Goal: Communication & Community: Answer question/provide support

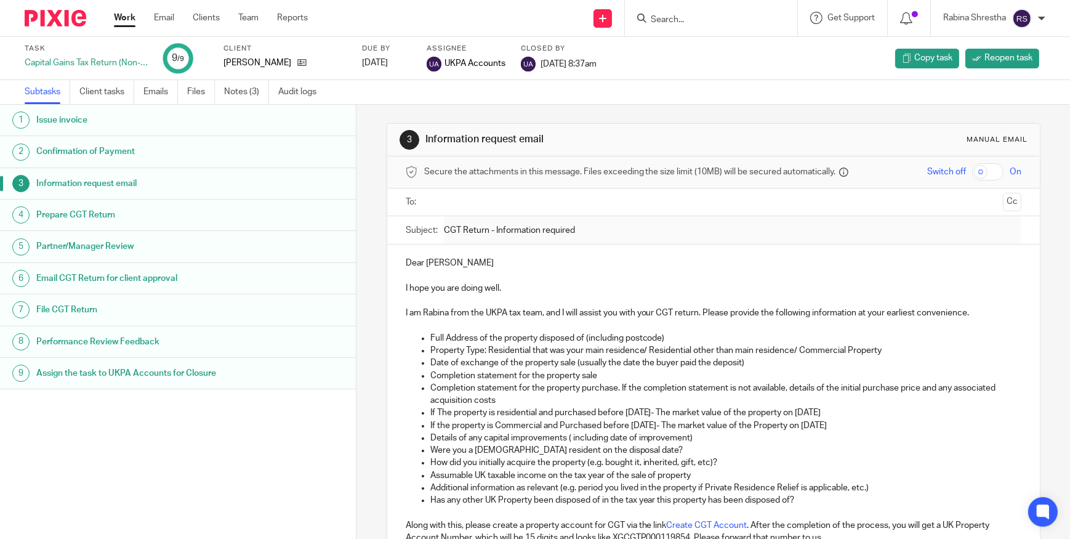
scroll to position [55, 0]
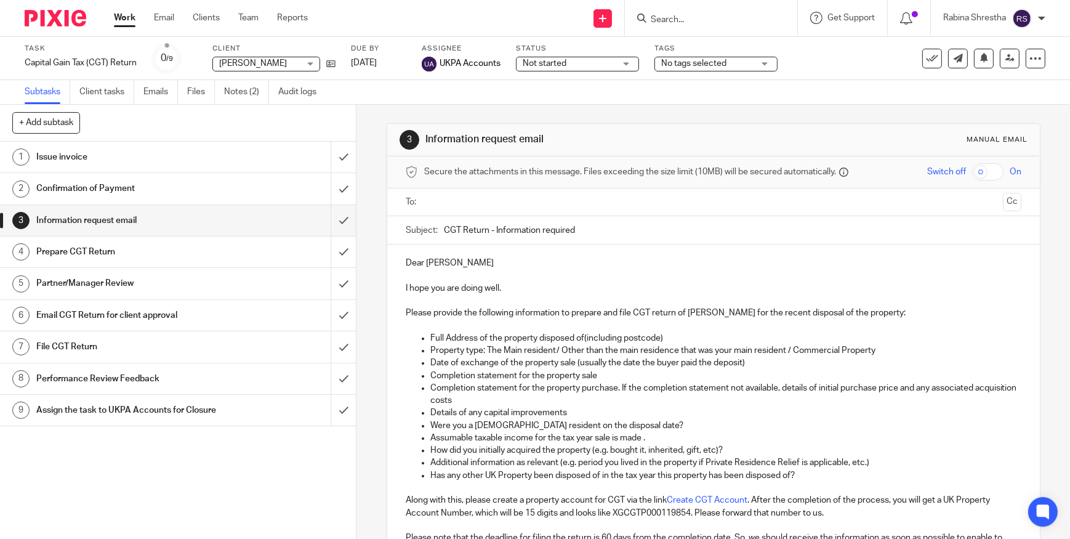
click at [457, 263] on p "Dear Richard" at bounding box center [714, 263] width 616 height 12
click at [481, 208] on input "text" at bounding box center [714, 202] width 570 height 14
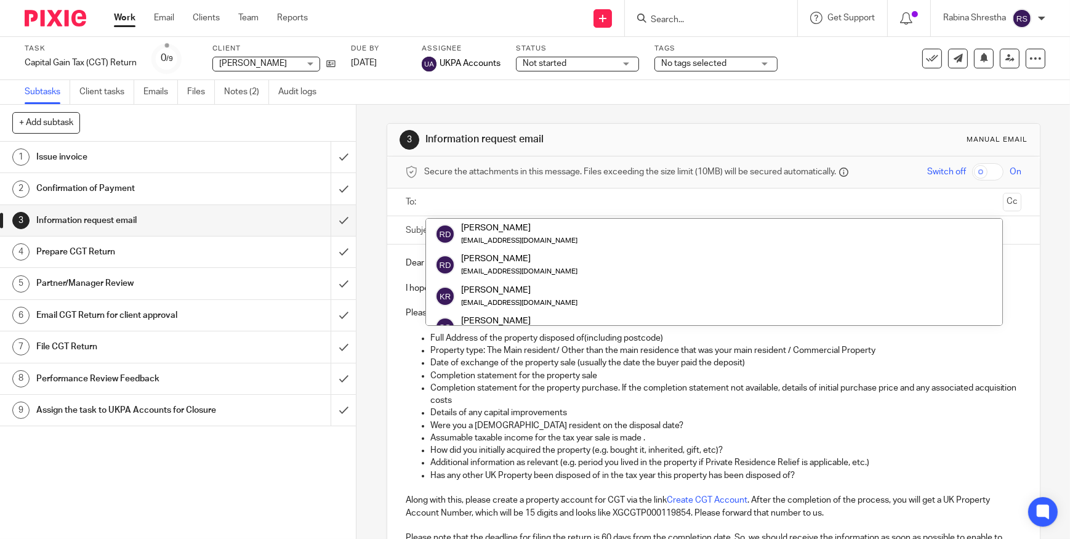
scroll to position [62, 0]
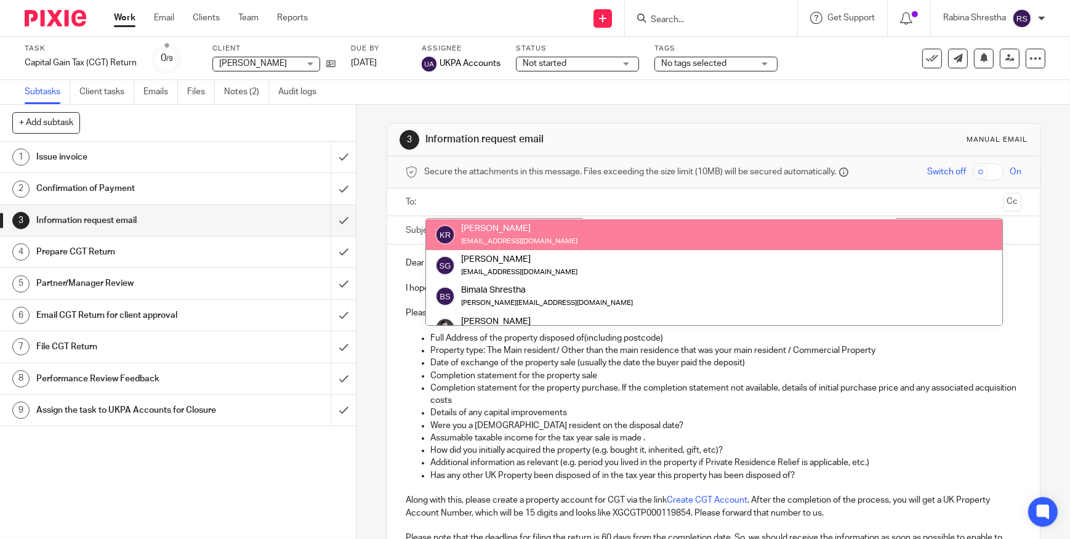
click at [620, 212] on div at bounding box center [715, 202] width 578 height 28
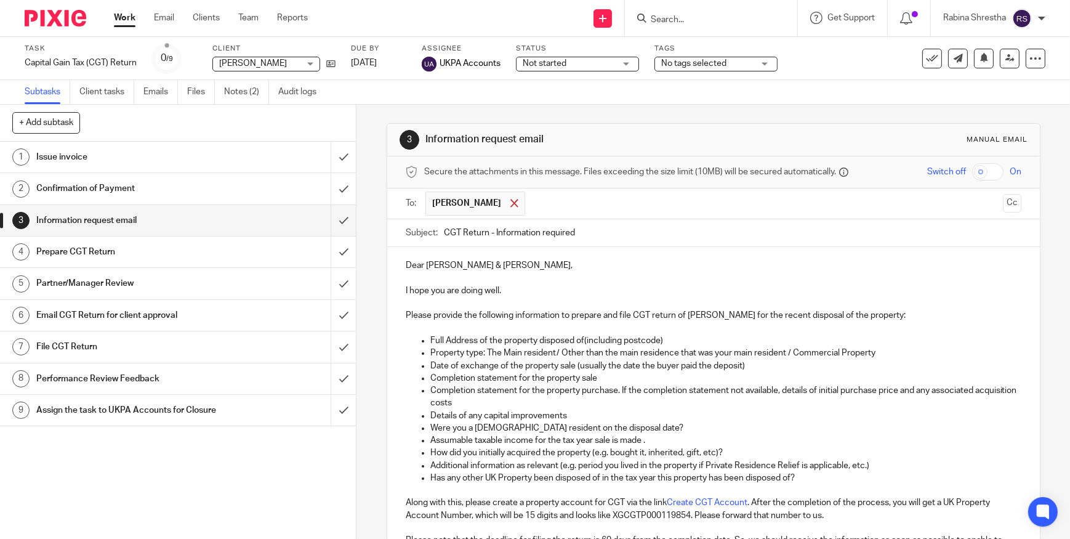
click at [511, 204] on span at bounding box center [515, 203] width 8 height 8
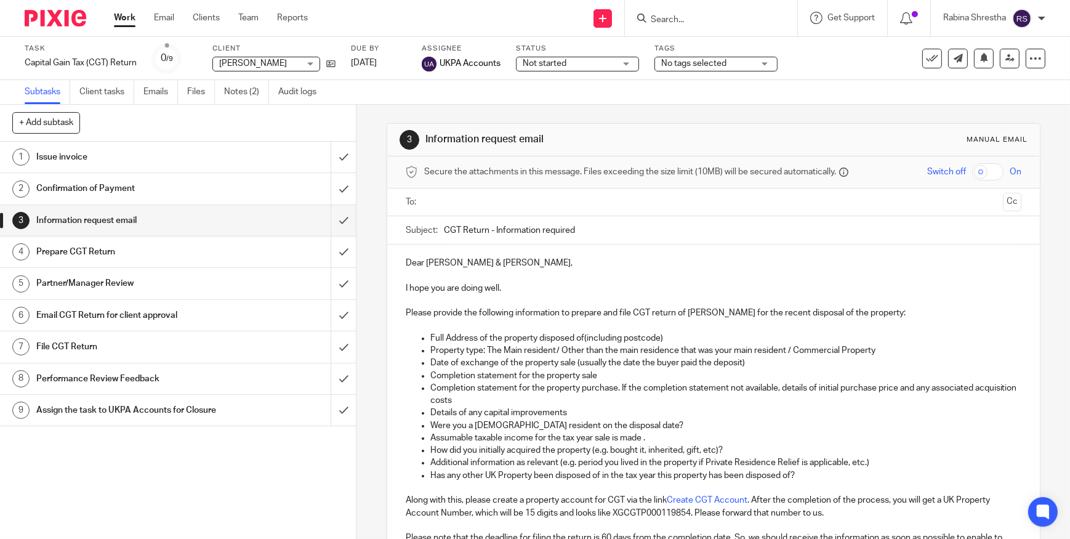
click at [406, 312] on p "Please provide the following information to prepare and file CGT return of Rich…" at bounding box center [714, 313] width 616 height 12
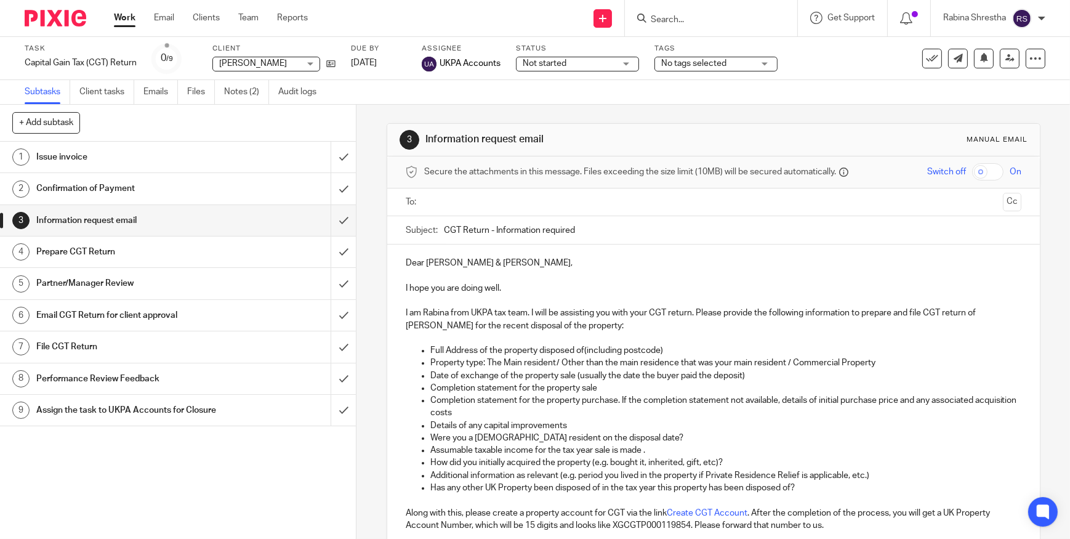
click at [630, 310] on p "I am Rabina from UKPA tax team. I will be assisting you with your CGT return. P…" at bounding box center [714, 319] width 616 height 25
drag, startPoint x: 551, startPoint y: 309, endPoint x: 653, endPoint y: 311, distance: 101.7
click at [653, 311] on p "I am Rabina from UKPA tax team. I will be assisting you with filing your CGT re…" at bounding box center [714, 319] width 616 height 25
click at [655, 314] on p "I am Rabina from UKPA tax team. I will be assisting you with filing your CGT re…" at bounding box center [714, 319] width 616 height 25
click at [642, 314] on p "I am Rabina from UKPA tax team. I will be assisting you with filing your CGT re…" at bounding box center [714, 319] width 616 height 25
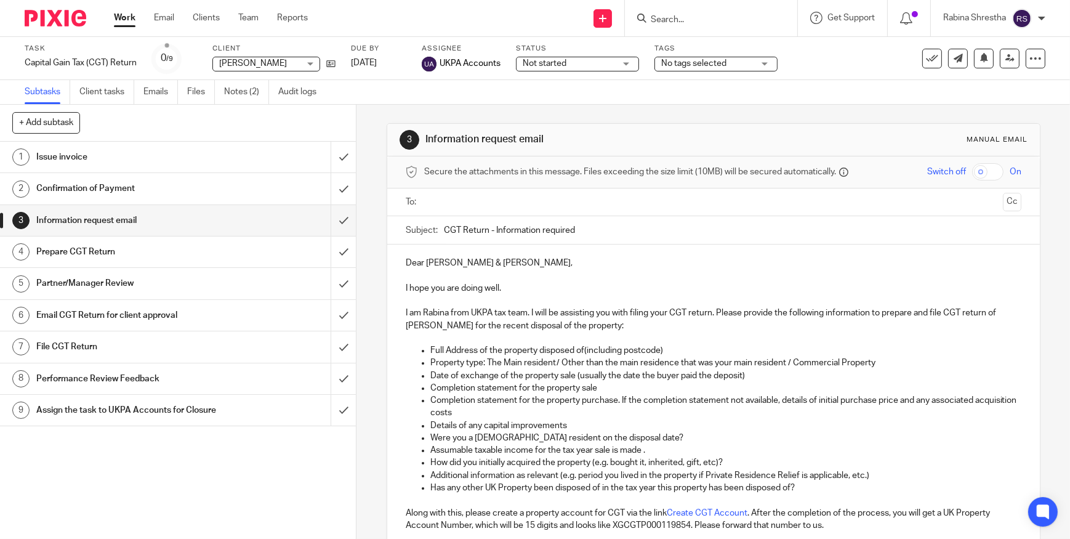
click at [651, 312] on p "I am Rabina from UKPA tax team. I will be assisting you with filing your CGT re…" at bounding box center [714, 319] width 616 height 25
click at [740, 326] on p "I am Rabina from UKPA tax team. I will be assisting you with your CGT return. P…" at bounding box center [714, 319] width 616 height 25
drag, startPoint x: 854, startPoint y: 309, endPoint x: 477, endPoint y: 326, distance: 377.3
click at [477, 326] on p "I am Rabina from UKPA tax team. I will be assisting you with your CGT return. P…" at bounding box center [714, 319] width 616 height 25
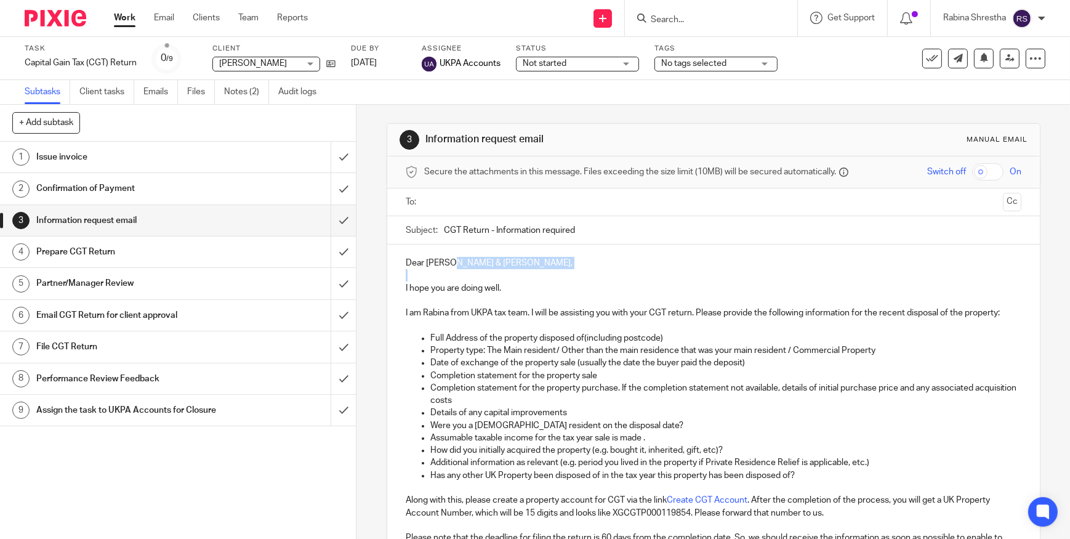
drag, startPoint x: 448, startPoint y: 257, endPoint x: 479, endPoint y: 272, distance: 34.2
click at [479, 272] on div "Dear Richard & Tania, I hope you are doing well. I am Rabina from UKPA tax team…" at bounding box center [713, 430] width 653 height 371
click at [479, 272] on p at bounding box center [714, 275] width 616 height 12
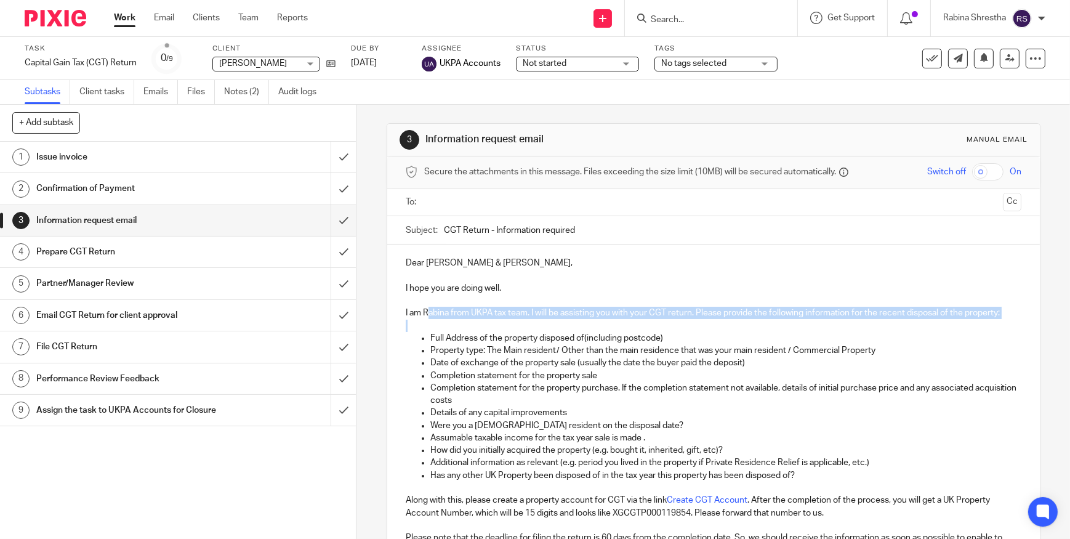
drag, startPoint x: 424, startPoint y: 314, endPoint x: 602, endPoint y: 326, distance: 178.5
click at [602, 326] on div "Dear Richard & Tania, I hope you are doing well. I am Rabina from UKPA tax team…" at bounding box center [713, 430] width 653 height 371
click at [602, 330] on p at bounding box center [714, 326] width 616 height 12
click at [599, 320] on p at bounding box center [714, 326] width 616 height 12
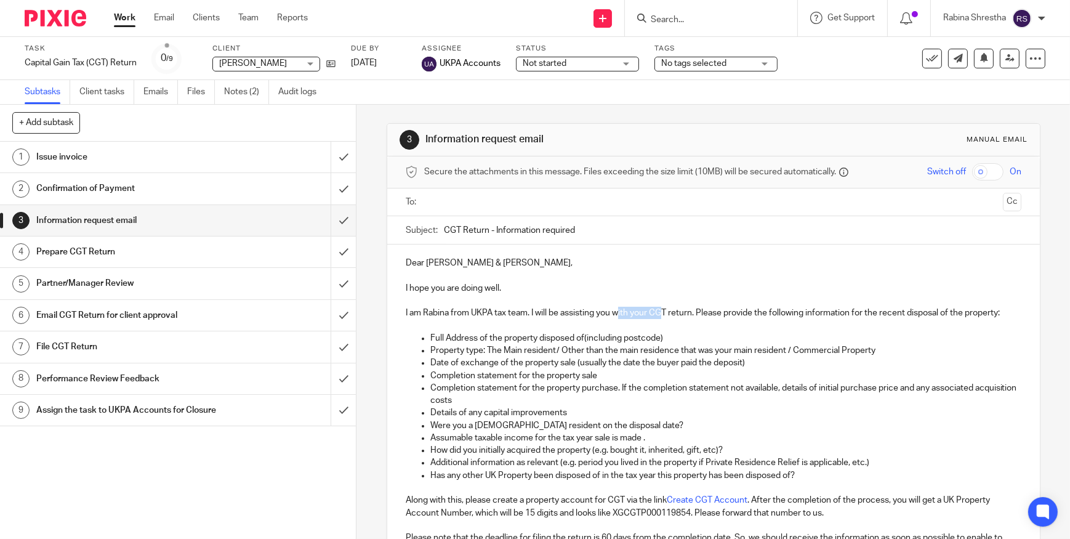
drag, startPoint x: 617, startPoint y: 306, endPoint x: 659, endPoint y: 306, distance: 42.5
click at [659, 307] on p "I am Rabina from UKPA tax team. I will be assisting you with your CGT return. P…" at bounding box center [714, 313] width 616 height 12
drag, startPoint x: 657, startPoint y: 314, endPoint x: 684, endPoint y: 314, distance: 27.1
click at [684, 314] on p "I am Rabina from UKPA tax team. I will be assisting you with your CGT return. P…" at bounding box center [714, 313] width 616 height 12
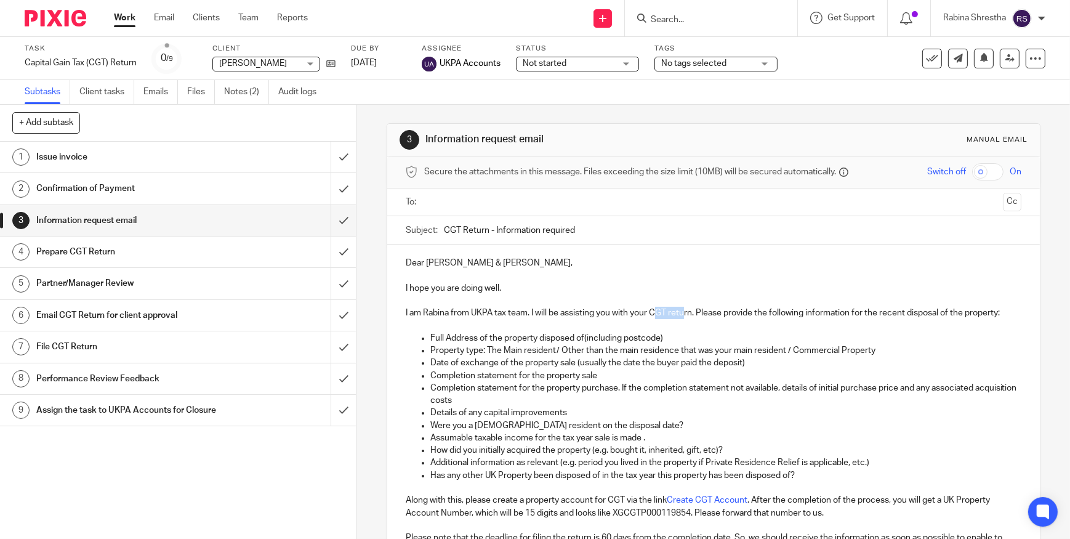
click at [684, 314] on p "I am Rabina from UKPA tax team. I will be assisting you with your CGT return. P…" at bounding box center [714, 313] width 616 height 12
drag, startPoint x: 692, startPoint y: 308, endPoint x: 767, endPoint y: 307, distance: 75.1
click at [753, 307] on p "I am Rabina from UKPA tax team. I will be assisting you with your CGT return. P…" at bounding box center [714, 313] width 616 height 12
drag, startPoint x: 770, startPoint y: 312, endPoint x: 801, endPoint y: 320, distance: 31.8
click at [770, 312] on p "I am Rabina from UKPA tax team. I will be assisting you with your CGT return. P…" at bounding box center [714, 313] width 616 height 12
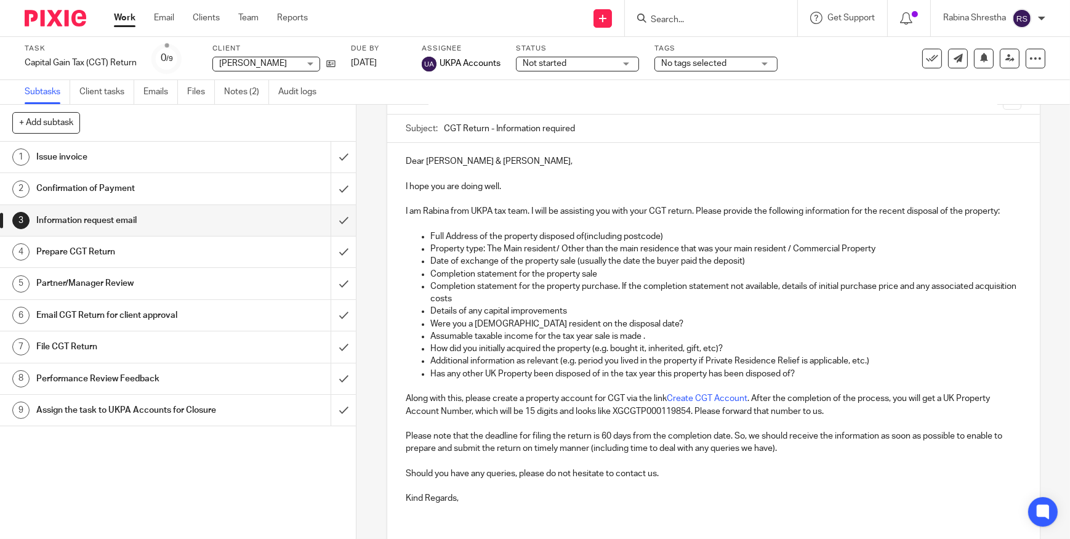
scroll to position [111, 0]
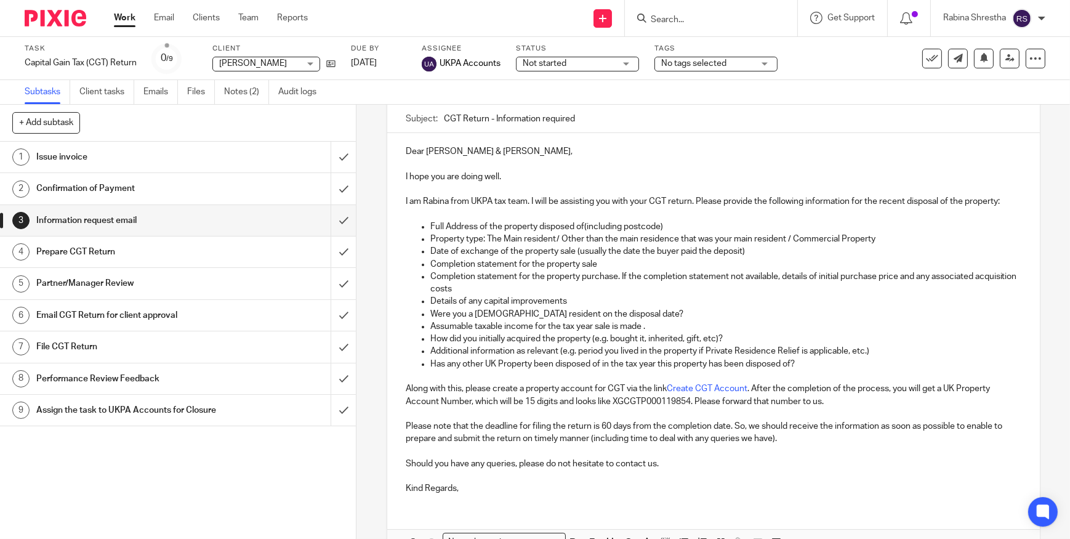
click at [1005, 203] on p "I am Rabina from UKPA tax team. I will be assisting you with your CGT return. P…" at bounding box center [714, 201] width 616 height 12
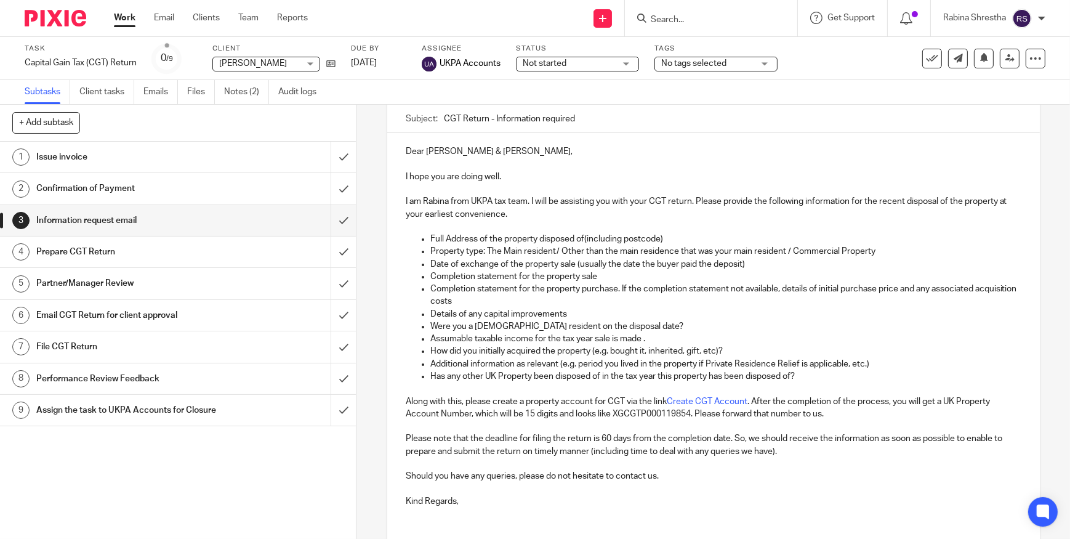
click at [530, 216] on p "I am Rabina from UKPA tax team. I will be assisting you with your CGT return. P…" at bounding box center [714, 207] width 616 height 25
click at [653, 202] on p "I am Rabina from UKPA tax team. I will be assisting you with your CGT return. P…" at bounding box center [714, 207] width 616 height 25
drag, startPoint x: 649, startPoint y: 204, endPoint x: 681, endPoint y: 209, distance: 31.9
click at [681, 209] on p "I am Rabina from UKPA tax team. I will be assisting you with your CGT return. P…" at bounding box center [714, 207] width 616 height 25
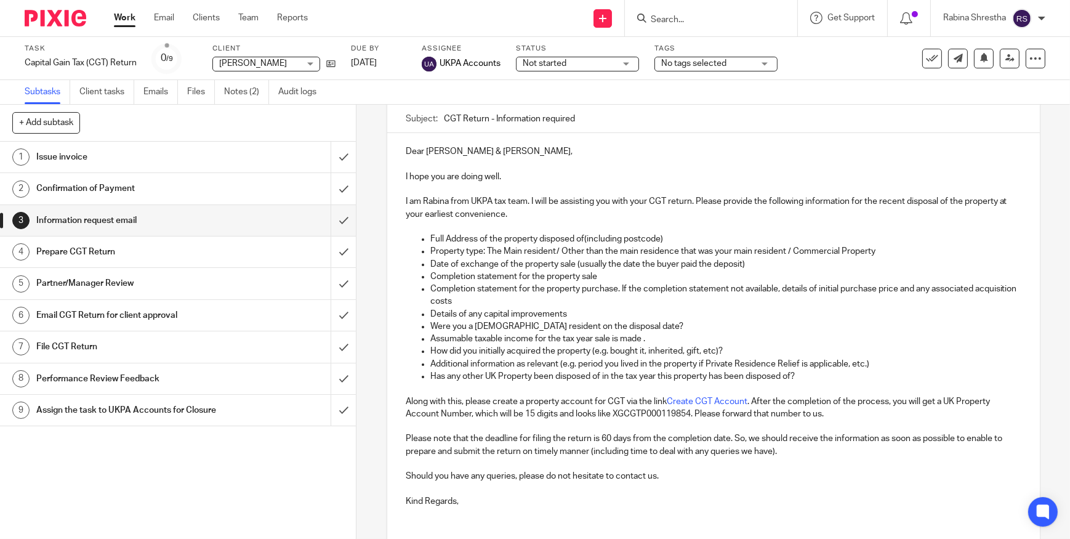
click at [681, 211] on p "I am Rabina from UKPA tax team. I will be assisting you with your CGT return. P…" at bounding box center [714, 207] width 616 height 25
drag, startPoint x: 456, startPoint y: 217, endPoint x: 510, endPoint y: 217, distance: 54.2
click at [510, 217] on p "I am Rabina from UKPA tax team. I will be assisting you with your CGT return. P…" at bounding box center [714, 207] width 616 height 25
click at [497, 249] on p "Property type: The Main resident/ Other than the main residence that was your m…" at bounding box center [726, 251] width 591 height 12
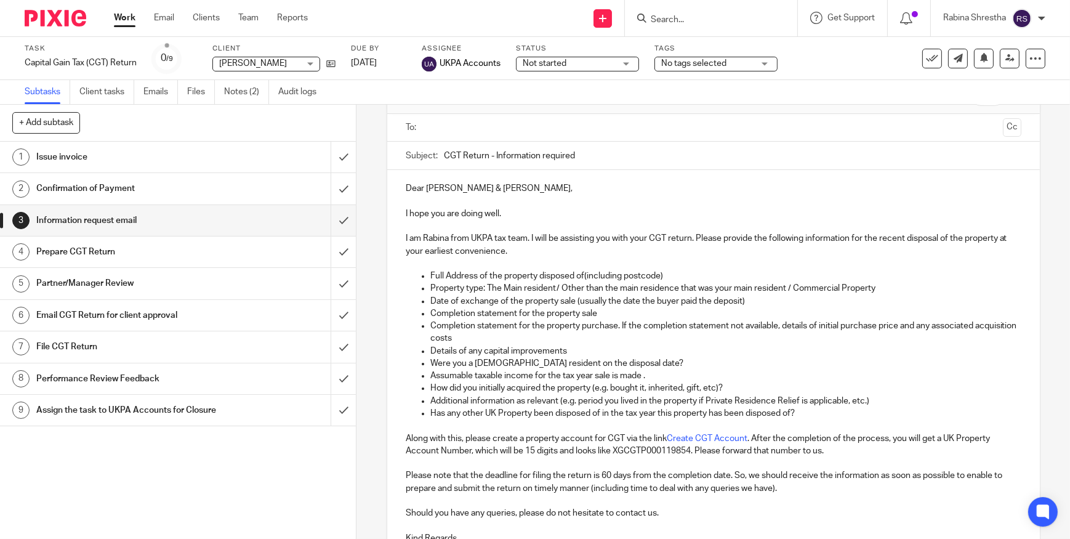
scroll to position [55, 0]
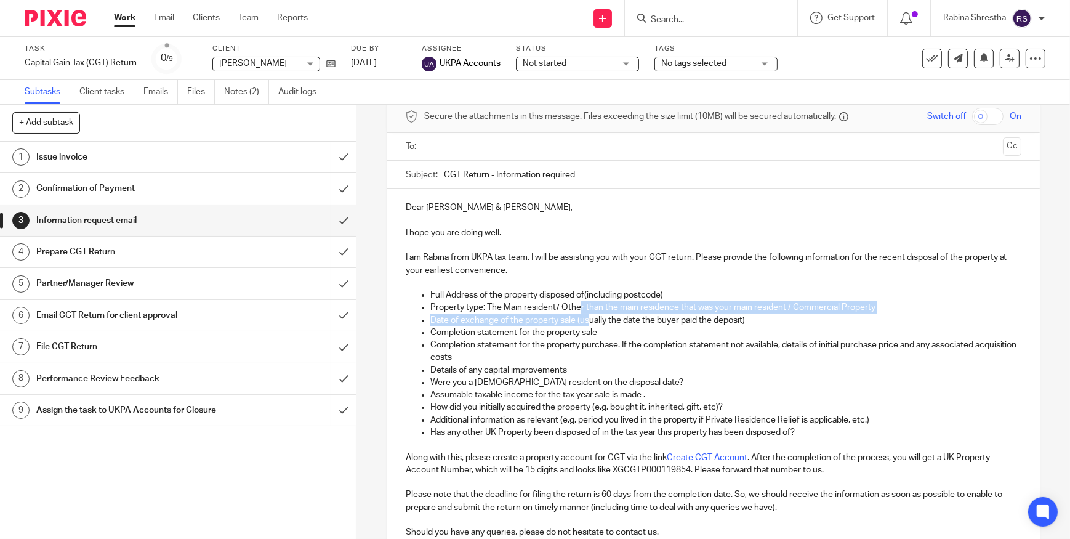
drag, startPoint x: 576, startPoint y: 312, endPoint x: 588, endPoint y: 315, distance: 12.1
click at [588, 315] on ul "Full Address of the property disposed of(including postcode) Property type: The…" at bounding box center [714, 364] width 616 height 150
click at [588, 315] on p "Date of exchange of the property sale (usually the date the buyer paid the depo…" at bounding box center [726, 320] width 591 height 12
click at [763, 326] on p "Completion statement for the property sale" at bounding box center [726, 332] width 591 height 12
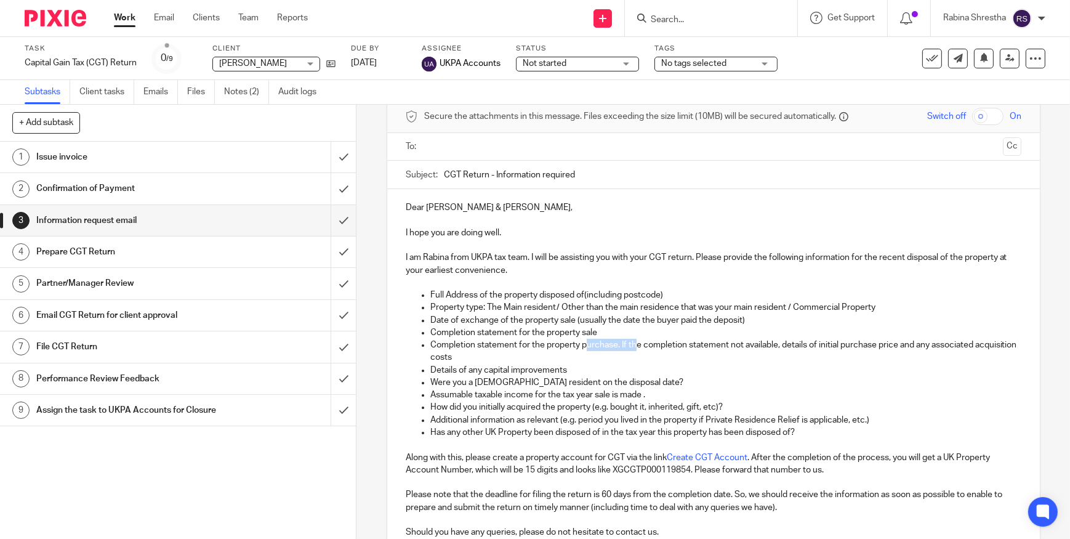
drag, startPoint x: 584, startPoint y: 340, endPoint x: 642, endPoint y: 345, distance: 58.7
click at [642, 345] on p "Completion statement for the property purchase. If the completion statement not…" at bounding box center [726, 351] width 591 height 25
click at [671, 362] on p "Completion statement for the property purchase. If the completion statement not…" at bounding box center [726, 351] width 591 height 25
click at [598, 326] on p "Completion statement for the property sale" at bounding box center [726, 332] width 591 height 12
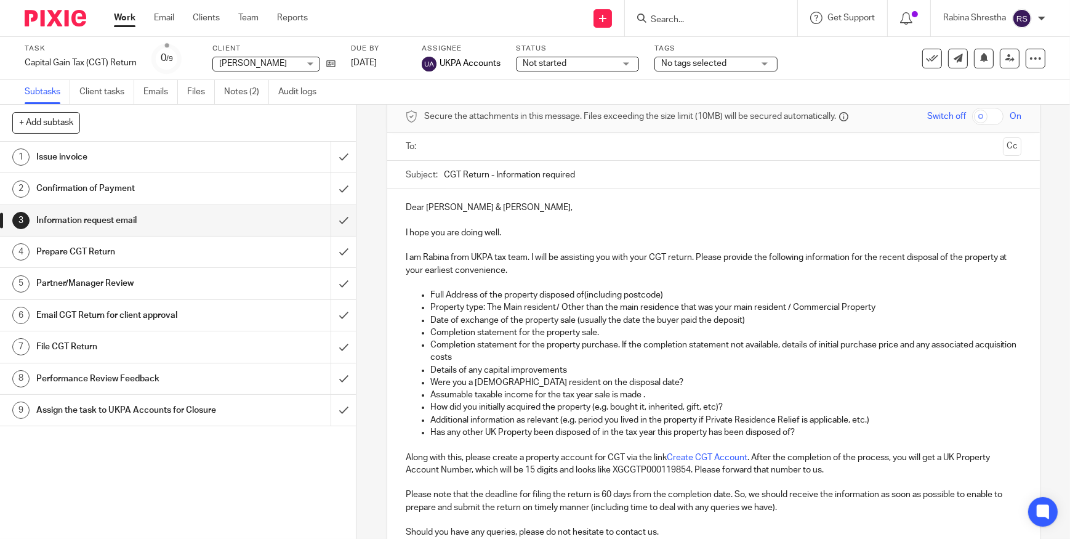
click at [898, 346] on p "Completion statement for the property purchase. If the completion statement not…" at bounding box center [726, 351] width 591 height 25
drag, startPoint x: 487, startPoint y: 354, endPoint x: 526, endPoint y: 388, distance: 51.5
click at [540, 358] on p "Completion statement for the property purchase. If the completion statement not…" at bounding box center [726, 351] width 591 height 25
click at [524, 389] on p "Assumable taxable income for the tax year sale is made ." at bounding box center [726, 395] width 591 height 12
drag, startPoint x: 512, startPoint y: 373, endPoint x: 554, endPoint y: 373, distance: 41.9
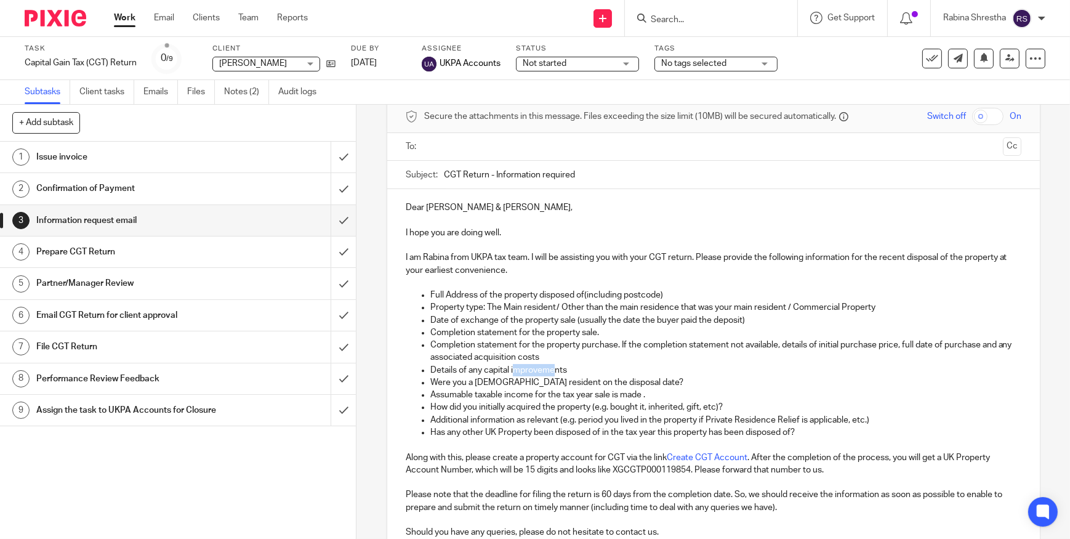
click at [554, 373] on p "Details of any capital improvements" at bounding box center [726, 370] width 591 height 12
click at [566, 360] on p "Completion statement for the property purchase. If the completion statement not…" at bounding box center [726, 351] width 591 height 25
click at [575, 373] on p "Details of any capital improvements" at bounding box center [726, 370] width 591 height 12
drag, startPoint x: 458, startPoint y: 384, endPoint x: 591, endPoint y: 382, distance: 133.0
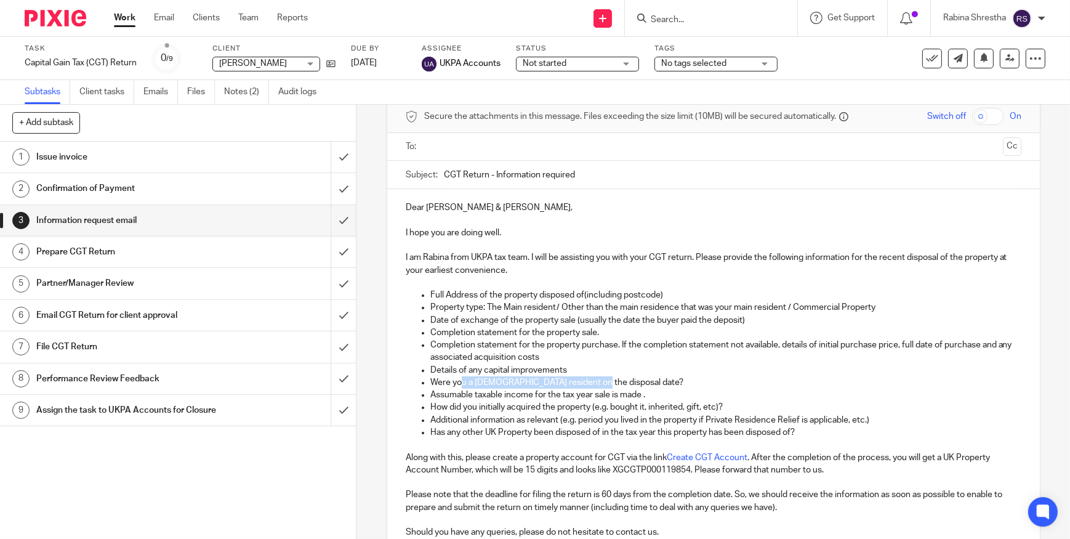
click at [591, 382] on p "Were you a UK resident on the disposal date?" at bounding box center [726, 382] width 591 height 12
click at [586, 386] on p "Were you a UK resident on the disposal date?" at bounding box center [726, 382] width 591 height 12
drag, startPoint x: 455, startPoint y: 395, endPoint x: 585, endPoint y: 407, distance: 129.9
click at [587, 400] on p "Assumable taxable income for the tax year sale is made ." at bounding box center [726, 395] width 591 height 12
click at [585, 407] on p "How did you initially acquired the property (e.g. bought it, inherited, gift, e…" at bounding box center [726, 407] width 591 height 12
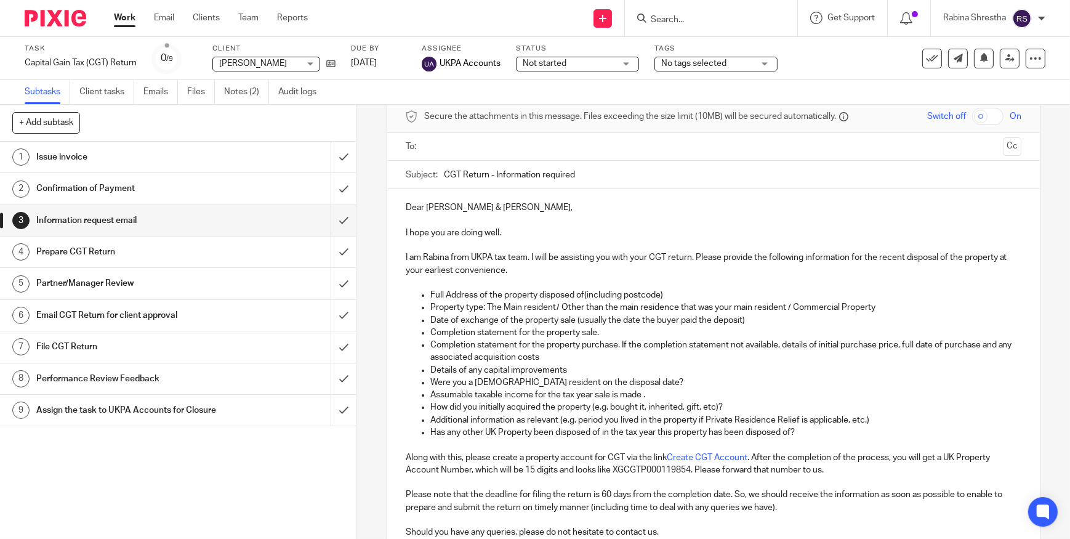
click at [655, 392] on p "Assumable taxable income for the tax year sale is made ." at bounding box center [726, 395] width 591 height 12
click at [536, 404] on p "How did you initially acquired the property (e.g. bought it, inherited, gift, e…" at bounding box center [726, 407] width 591 height 12
click at [461, 407] on p "How did you initially acquired the property (e.g. bought it, inherited, gift, e…" at bounding box center [726, 407] width 591 height 12
click at [526, 408] on p "How did you initially acquired the property (e.g. bought it, inherited, gift, e…" at bounding box center [726, 407] width 591 height 12
drag, startPoint x: 525, startPoint y: 408, endPoint x: 492, endPoint y: 408, distance: 33.3
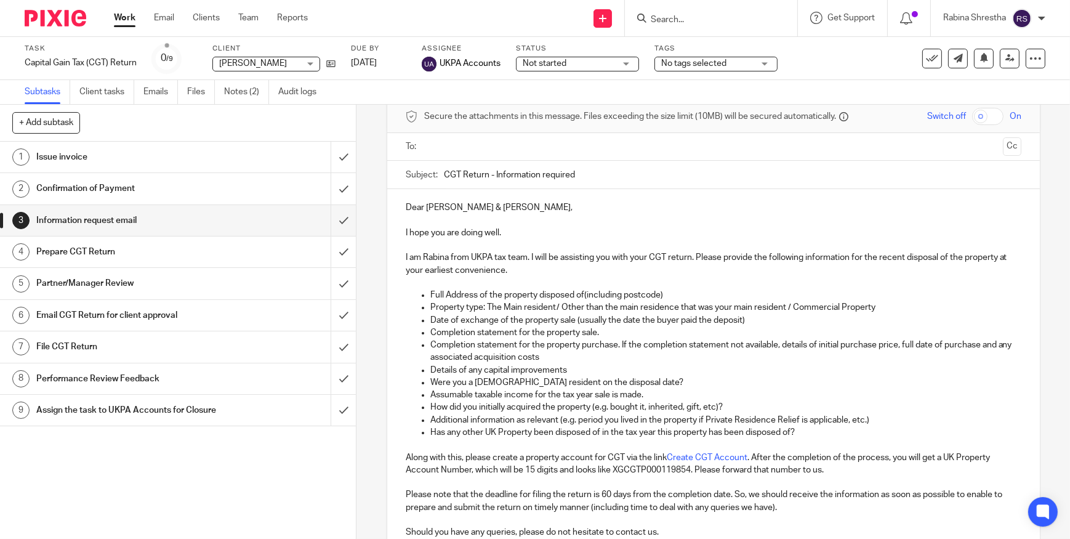
click at [492, 408] on p "How did you initially acquired the property (e.g. bought it, inherited, gift, e…" at bounding box center [726, 407] width 591 height 12
drag, startPoint x: 696, startPoint y: 408, endPoint x: 701, endPoint y: 415, distance: 8.4
click at [701, 413] on ul "Full Address of the property disposed of(including postcode) Property type: The…" at bounding box center [714, 364] width 616 height 150
click at [701, 415] on p "Additional information as relevant (e.g. period you lived in the property if Pr…" at bounding box center [726, 420] width 591 height 12
drag, startPoint x: 522, startPoint y: 421, endPoint x: 735, endPoint y: 422, distance: 213.7
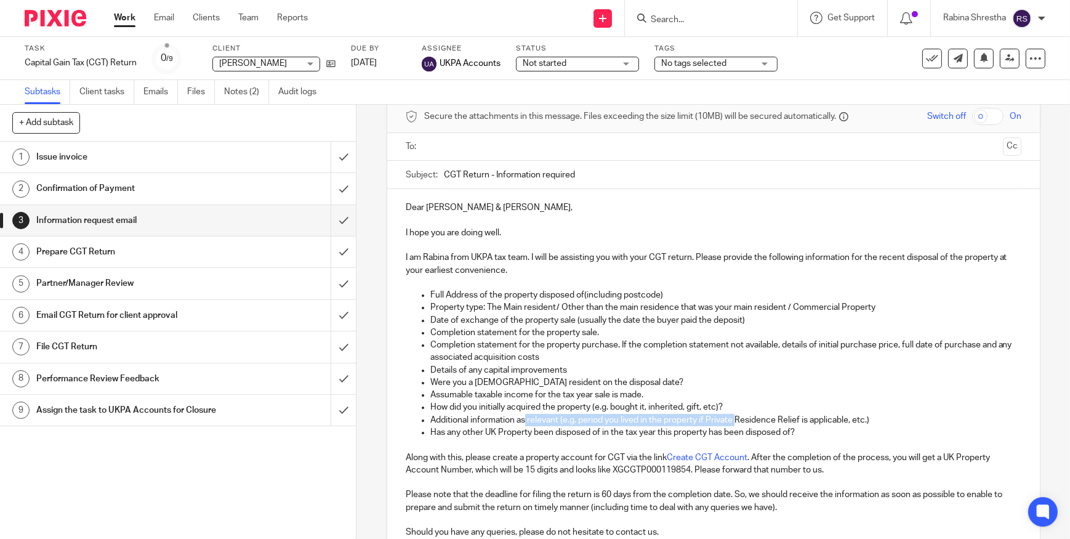
click at [735, 421] on p "Additional information as relevant (e.g. period you lived in the property if Pr…" at bounding box center [726, 420] width 591 height 12
click at [742, 428] on p "Has any other UK Property been disposed of in the tax year this property has be…" at bounding box center [726, 432] width 591 height 12
drag, startPoint x: 799, startPoint y: 423, endPoint x: 840, endPoint y: 423, distance: 40.7
click at [803, 423] on p "Additional information as relevant (e.g. period you lived in the property if Pr…" at bounding box center [726, 420] width 591 height 12
click at [839, 421] on p "Additional information as relevant (e.g. period you lived in the property if Pr…" at bounding box center [726, 420] width 591 height 12
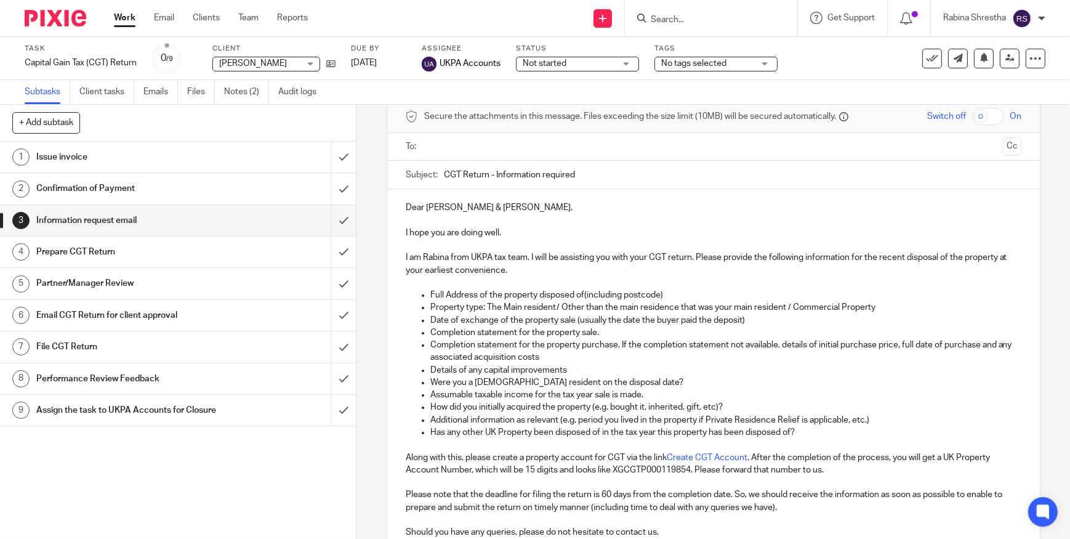
click at [698, 418] on p "Additional information as relevant (e.g. period you lived in the property if Pr…" at bounding box center [726, 420] width 591 height 12
drag, startPoint x: 453, startPoint y: 437, endPoint x: 528, endPoint y: 439, distance: 75.2
click at [527, 437] on p "Has any other UK Property been disposed of in the tax year this property has be…" at bounding box center [726, 432] width 591 height 12
drag, startPoint x: 535, startPoint y: 442, endPoint x: 541, endPoint y: 442, distance: 6.8
click at [535, 442] on p at bounding box center [714, 445] width 616 height 12
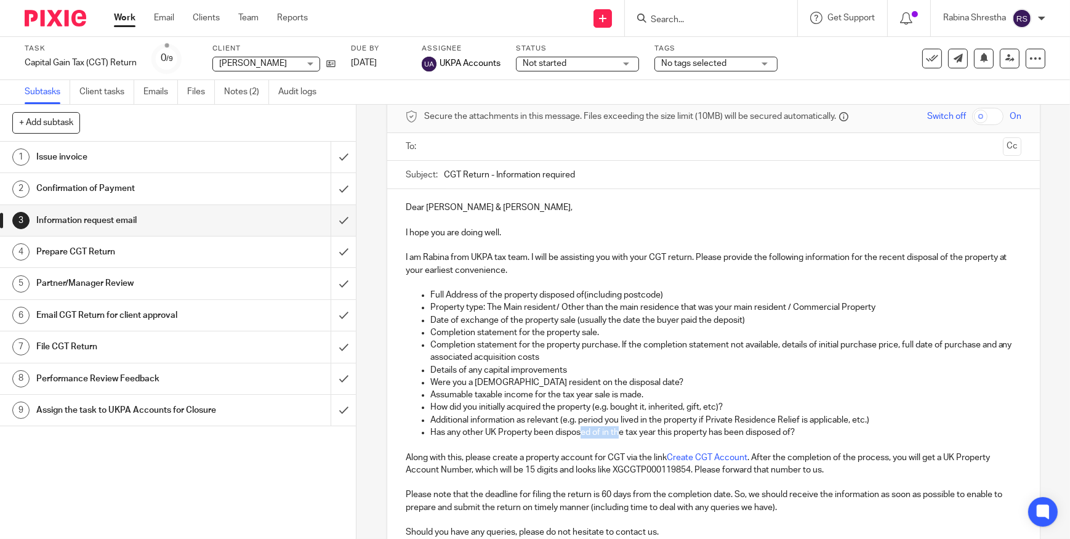
drag, startPoint x: 580, startPoint y: 435, endPoint x: 617, endPoint y: 435, distance: 36.3
click at [617, 434] on p "Has any other UK Property been disposed of in the tax year this property has be…" at bounding box center [726, 432] width 591 height 12
click at [614, 439] on p at bounding box center [714, 445] width 616 height 12
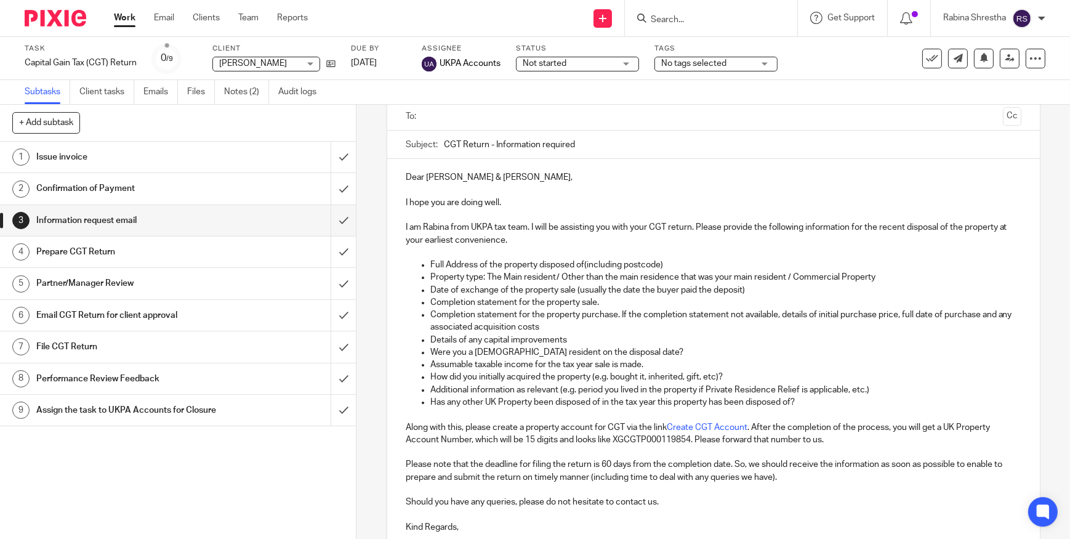
scroll to position [111, 0]
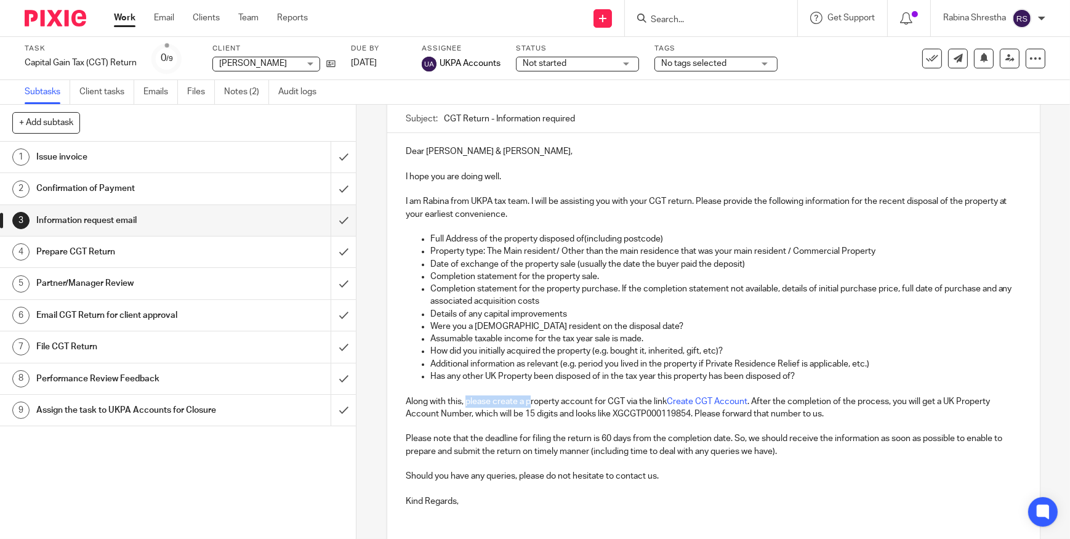
drag, startPoint x: 464, startPoint y: 405, endPoint x: 548, endPoint y: 408, distance: 83.2
click at [548, 408] on p "Along with this, please create a property account for CGT via the link Create C…" at bounding box center [714, 407] width 616 height 25
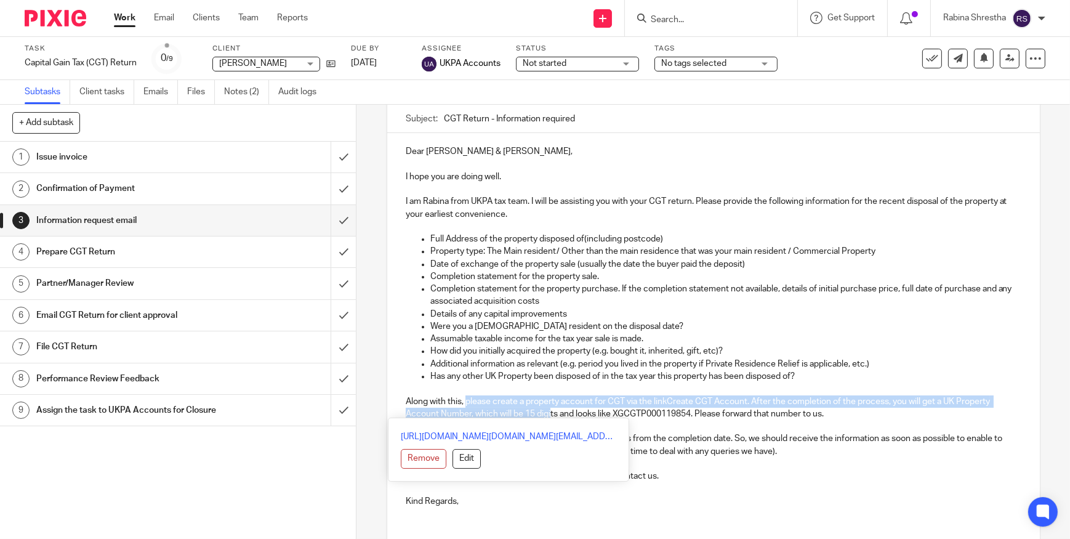
click at [548, 408] on p "Along with this, please create a property account for CGT via the link Create C…" at bounding box center [714, 407] width 616 height 25
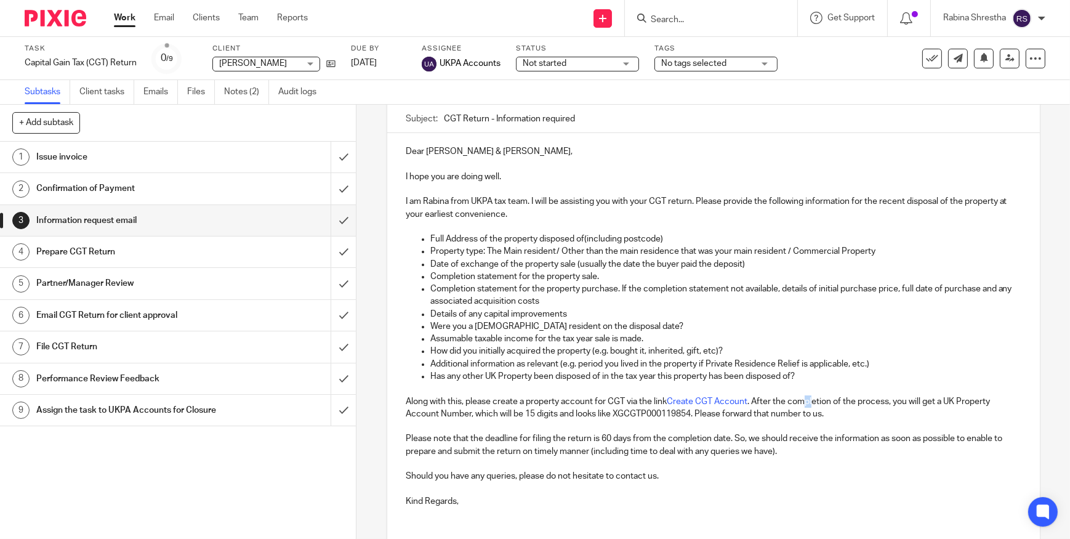
drag, startPoint x: 804, startPoint y: 394, endPoint x: 825, endPoint y: 401, distance: 22.0
click at [816, 396] on p "Along with this, please create a property account for CGT via the link Create C…" at bounding box center [714, 407] width 616 height 25
click at [829, 404] on p "Along with this, please create a property account for CGT via the link Create C…" at bounding box center [714, 407] width 616 height 25
drag, startPoint x: 502, startPoint y: 415, endPoint x: 745, endPoint y: 415, distance: 243.3
click at [745, 415] on p "Along with this, please create a property account for CGT via the link Create C…" at bounding box center [714, 407] width 616 height 25
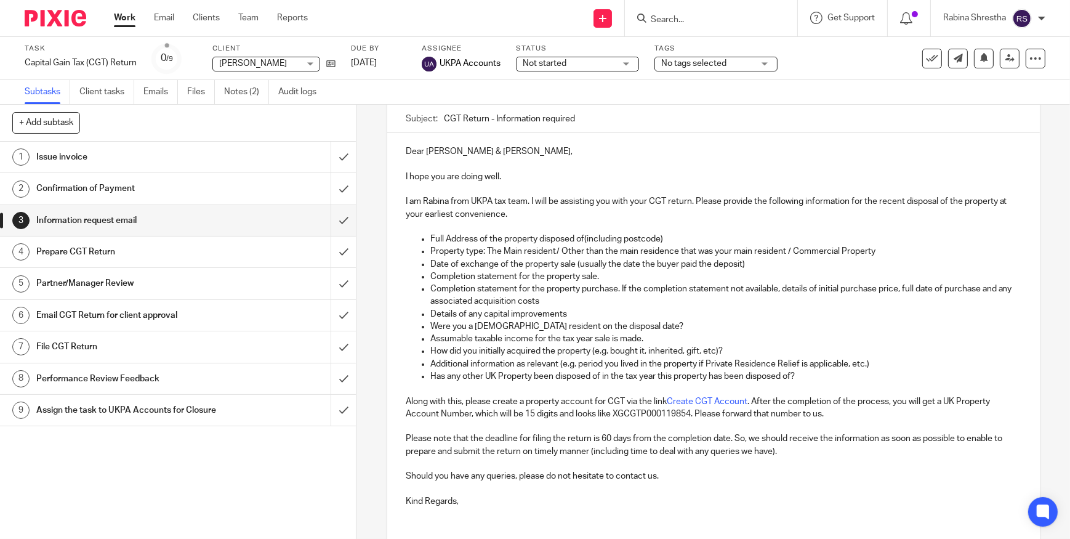
click at [708, 451] on p "Please note that the deadline for filing the return is 60 days from the complet…" at bounding box center [714, 444] width 616 height 25
click at [757, 467] on p at bounding box center [714, 464] width 616 height 12
click at [474, 474] on p "Also, kindly make" at bounding box center [714, 476] width 616 height 12
drag, startPoint x: 474, startPoint y: 474, endPoint x: 431, endPoint y: 479, distance: 43.4
click at [431, 479] on p "Also, kindly make" at bounding box center [714, 476] width 616 height 12
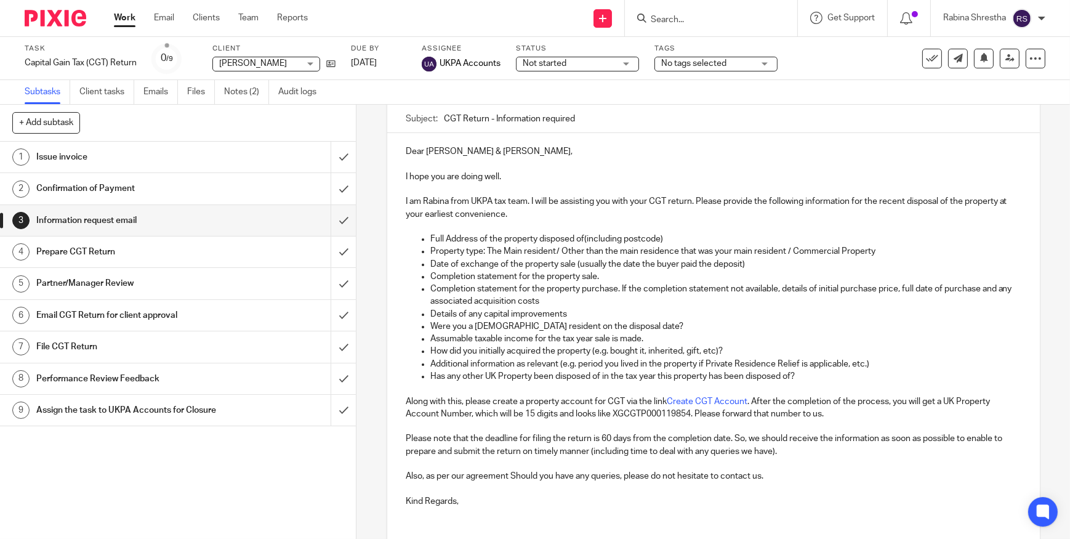
click at [532, 474] on p "Also, as per our agreement Should you have any queries, please do not hesitate …" at bounding box center [714, 476] width 616 height 12
drag, startPoint x: 510, startPoint y: 472, endPoint x: 774, endPoint y: 480, distance: 263.7
click at [774, 480] on p "Also, as per our agreement Should you have any queries, please do not hesitate …" at bounding box center [714, 476] width 616 height 12
click at [511, 475] on p "Also, as per our agreement, kindly make the payment of our invoice" at bounding box center [714, 476] width 616 height 12
click at [547, 414] on p "Along with this, please create a property account for CGT via the link Create C…" at bounding box center [714, 407] width 616 height 25
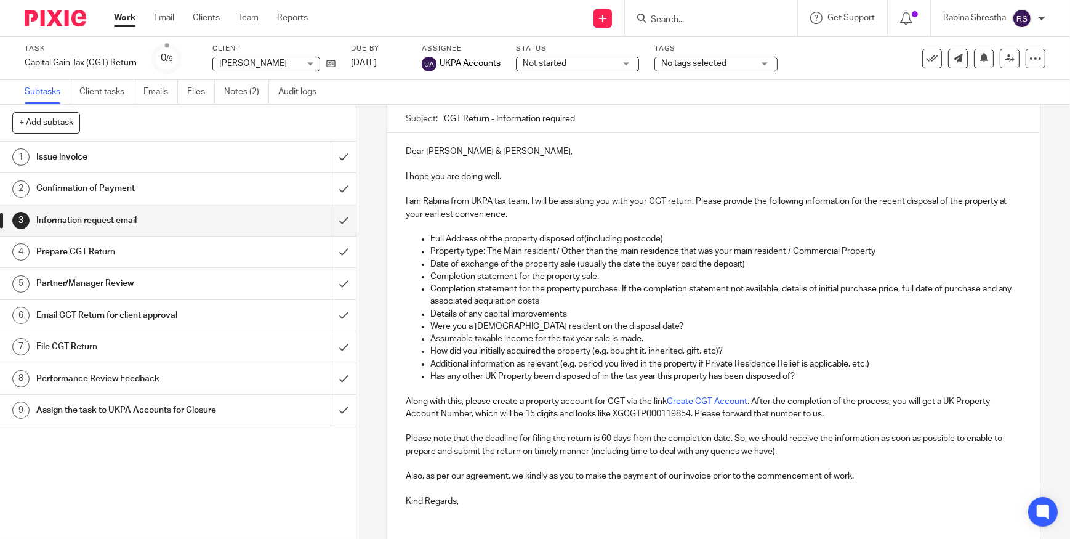
click at [543, 432] on p "Please note that the deadline for filing the return is 60 days from the complet…" at bounding box center [714, 444] width 616 height 25
click at [570, 468] on p at bounding box center [714, 464] width 616 height 12
click at [776, 452] on p "Please note that the deadline for filing the return is 60 days from the complet…" at bounding box center [714, 444] width 616 height 25
drag, startPoint x: 776, startPoint y: 451, endPoint x: 764, endPoint y: 451, distance: 12.3
click at [764, 451] on p "Please note that the deadline for filing the return is 60 days from the complet…" at bounding box center [714, 444] width 616 height 25
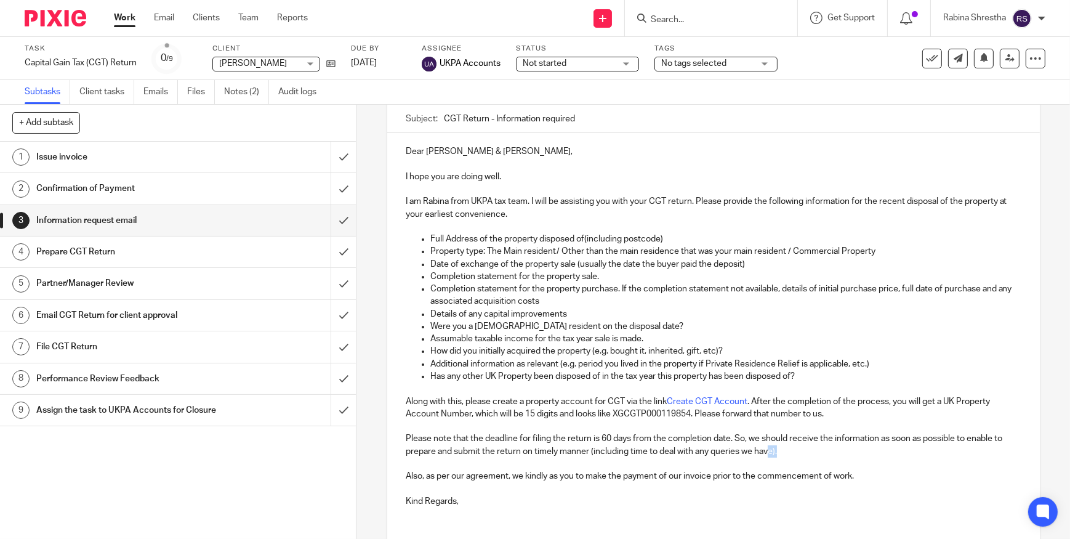
click at [775, 447] on p "Please note that the deadline for filing the return is 60 days from the complet…" at bounding box center [714, 444] width 616 height 25
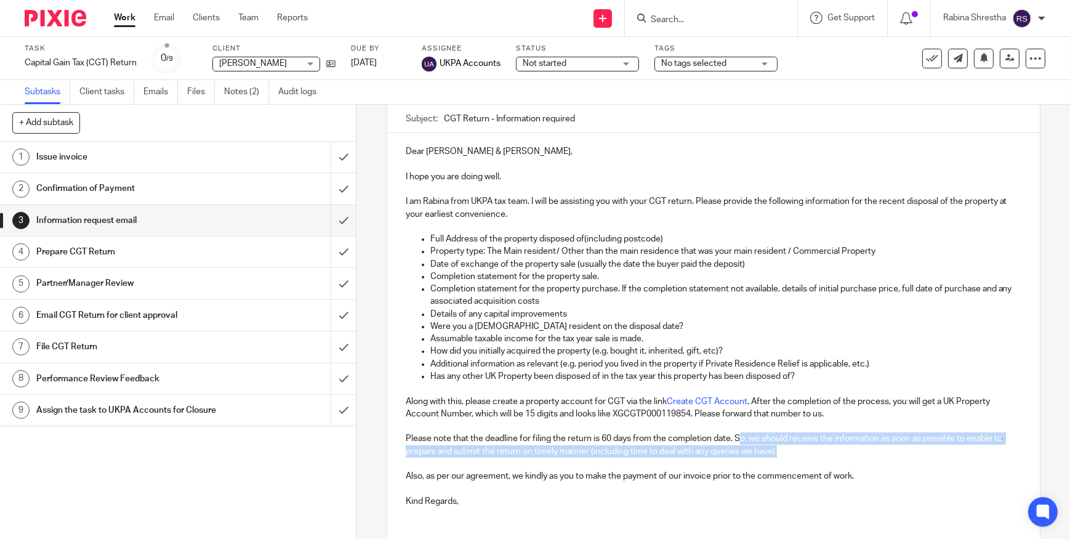
drag, startPoint x: 793, startPoint y: 455, endPoint x: 737, endPoint y: 438, distance: 59.2
click at [737, 438] on p "Please note that the deadline for filing the return is 60 days from the complet…" at bounding box center [714, 444] width 616 height 25
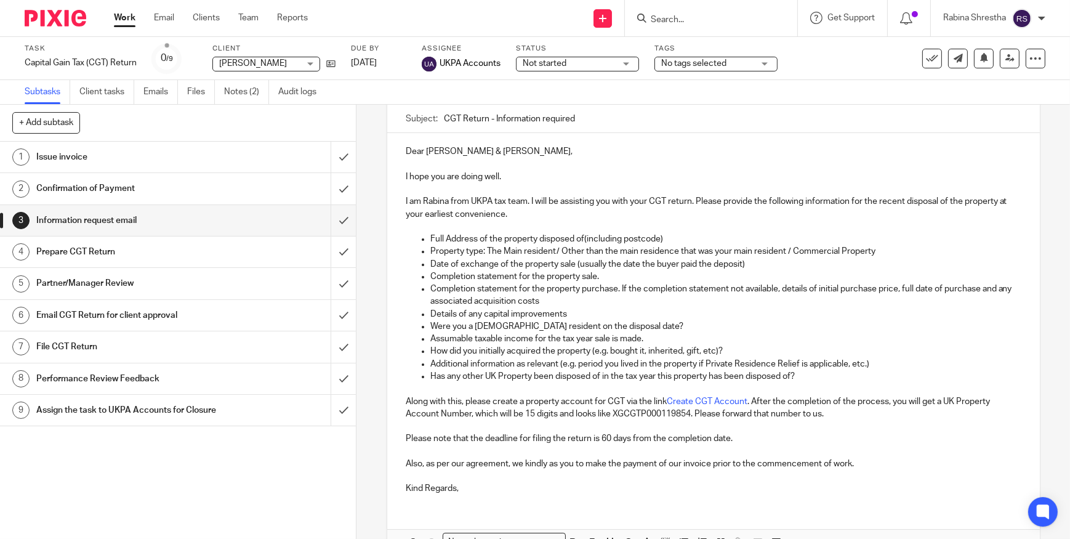
click at [548, 466] on p "Also, as per our agreement, we kindly as you to make the payment of our invoice…" at bounding box center [714, 464] width 616 height 12
click at [556, 466] on p "Also, as per our agreement, we kindly as you to make the payment of our invoice…" at bounding box center [714, 464] width 616 height 12
click at [569, 485] on p "Kind Regards," at bounding box center [714, 488] width 616 height 12
drag, startPoint x: 591, startPoint y: 464, endPoint x: 611, endPoint y: 483, distance: 27.0
click at [611, 469] on div "Dear Richard & Tania, I hope you are doing well. I am Rabina from UKPA tax team…" at bounding box center [713, 318] width 653 height 371
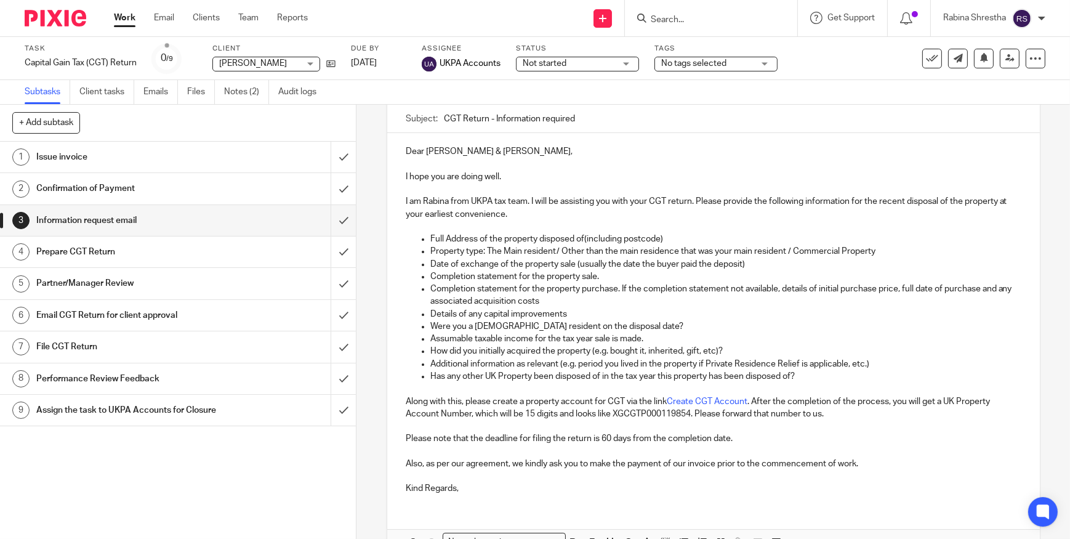
click at [611, 483] on p "Kind Regards," at bounding box center [714, 488] width 616 height 12
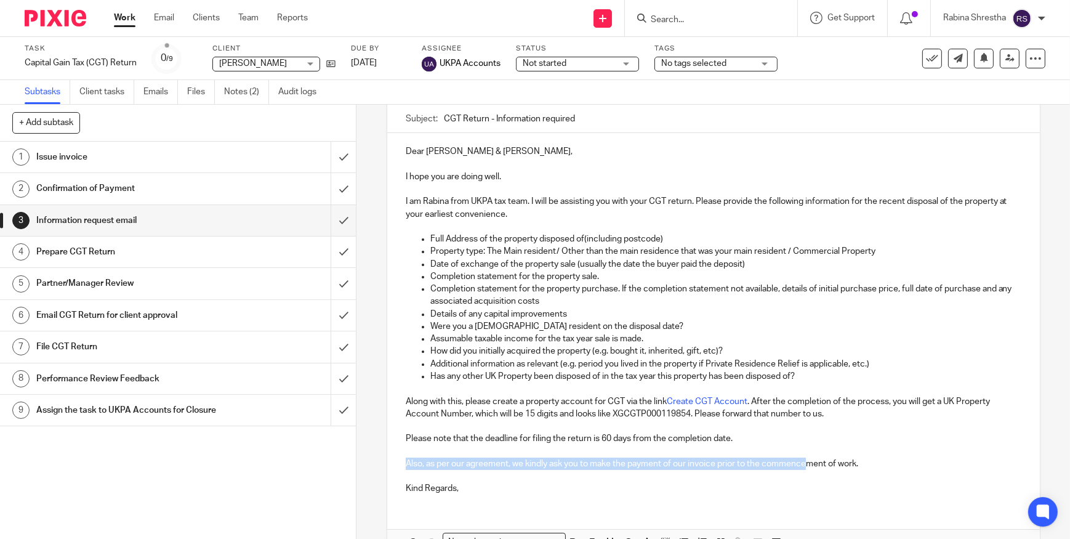
click at [807, 458] on div "Dear Richard & Tania, I hope you are doing well. I am Rabina from UKPA tax team…" at bounding box center [713, 318] width 653 height 371
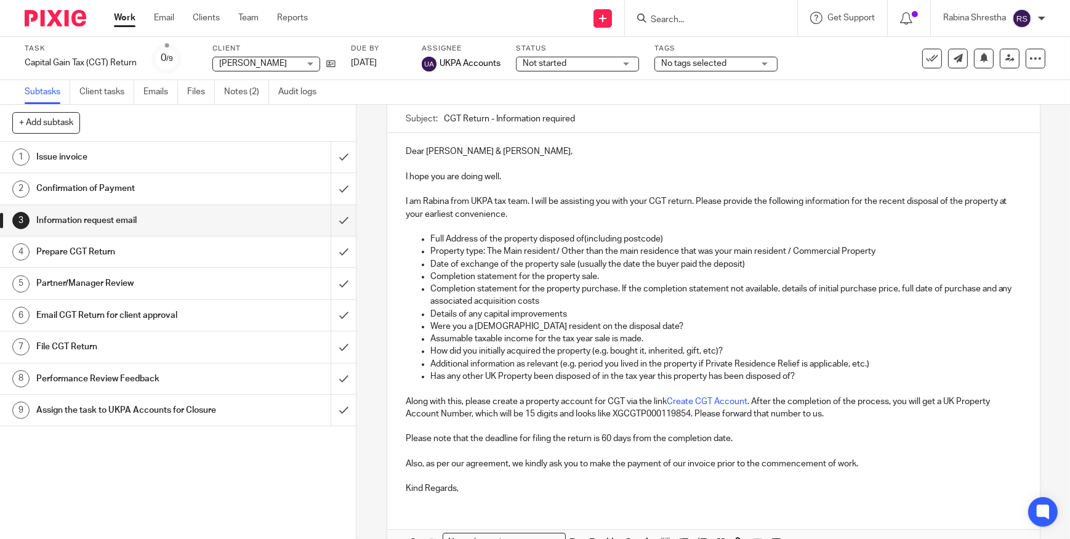
drag, startPoint x: 819, startPoint y: 459, endPoint x: 852, endPoint y: 459, distance: 32.6
click at [820, 459] on p "Also, as per our agreement, we kindly ask you to make the payment of our invoic…" at bounding box center [714, 464] width 616 height 12
click at [854, 459] on p "Also, as per our agreement, we kindly ask you to make the payment of our invoic…" at bounding box center [714, 464] width 616 height 12
click at [867, 459] on p "Also, as per our agreement, we kindly ask you to make the payment of our invoic…" at bounding box center [714, 464] width 616 height 12
drag, startPoint x: 642, startPoint y: 436, endPoint x: 684, endPoint y: 443, distance: 41.9
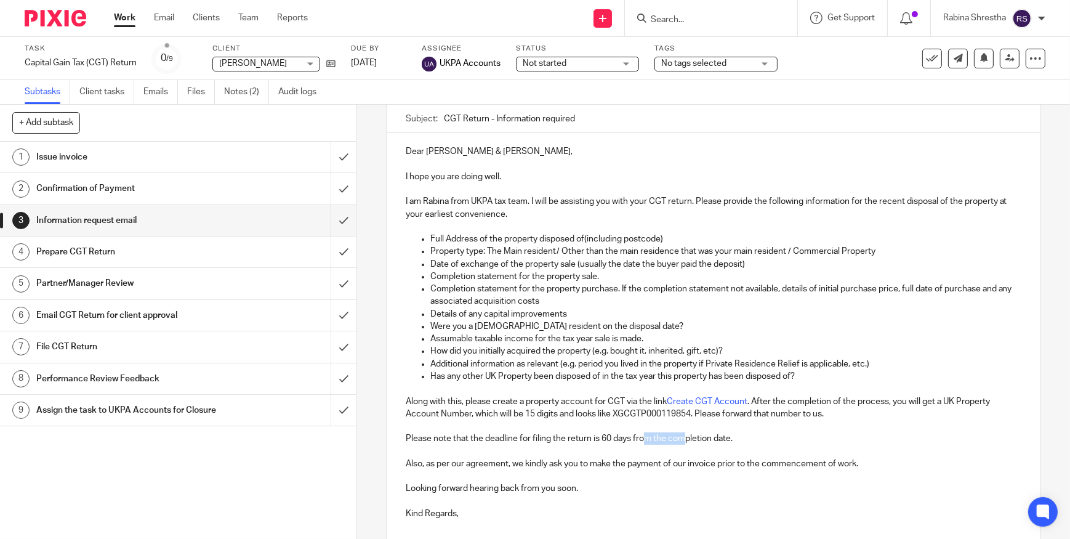
click at [684, 443] on p "Please note that the deadline for filing the return is 60 days from the complet…" at bounding box center [714, 438] width 616 height 12
click at [684, 445] on p at bounding box center [714, 451] width 616 height 12
drag, startPoint x: 508, startPoint y: 443, endPoint x: 555, endPoint y: 449, distance: 47.7
click at [555, 449] on div "Dear Richard & Tania, I hope you are doing well. I am Rabina from UKPA tax team…" at bounding box center [713, 331] width 653 height 396
click at [555, 450] on p at bounding box center [714, 451] width 616 height 12
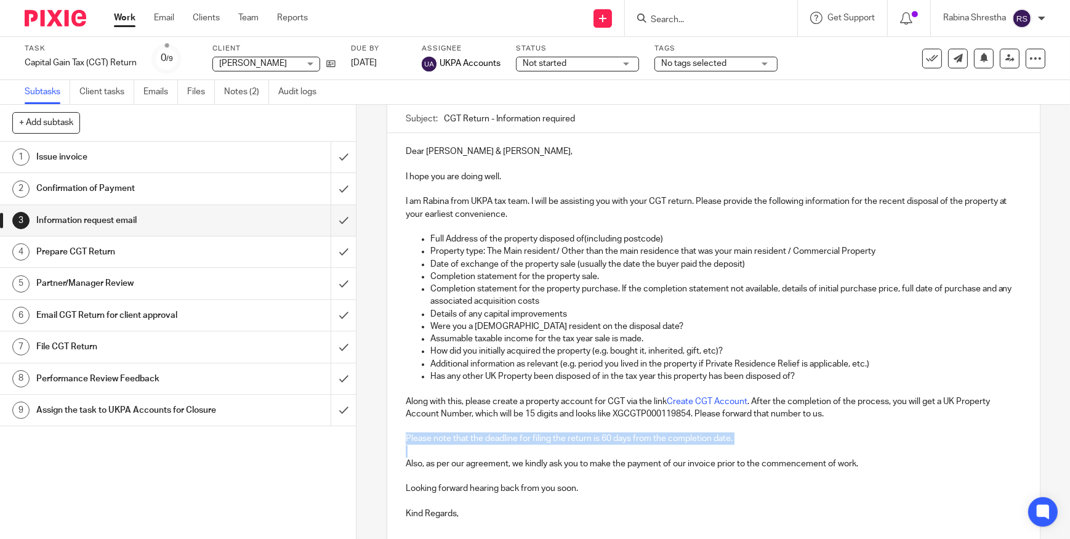
drag, startPoint x: 510, startPoint y: 429, endPoint x: 593, endPoint y: 449, distance: 85.6
click at [593, 448] on div "Dear Richard & Tania, I hope you are doing well. I am Rabina from UKPA tax team…" at bounding box center [713, 331] width 653 height 396
click at [599, 459] on p "Also, as per our agreement, we kindly ask you to make the payment of our invoic…" at bounding box center [714, 464] width 616 height 12
drag, startPoint x: 632, startPoint y: 448, endPoint x: 642, endPoint y: 447, distance: 10.0
click at [642, 447] on p at bounding box center [714, 451] width 616 height 12
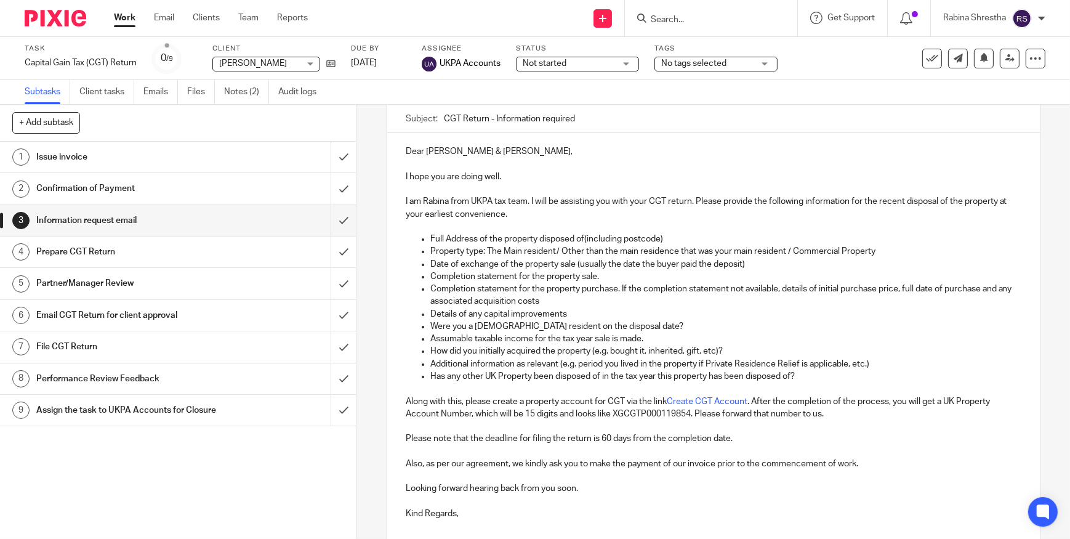
click at [642, 447] on p at bounding box center [714, 451] width 616 height 12
drag, startPoint x: 500, startPoint y: 440, endPoint x: 524, endPoint y: 454, distance: 27.0
click at [525, 450] on div "Dear Richard & Tania, I hope you are doing well. I am Rabina from UKPA tax team…" at bounding box center [713, 331] width 653 height 396
click at [479, 475] on p at bounding box center [714, 476] width 616 height 12
drag, startPoint x: 520, startPoint y: 334, endPoint x: 595, endPoint y: 341, distance: 74.9
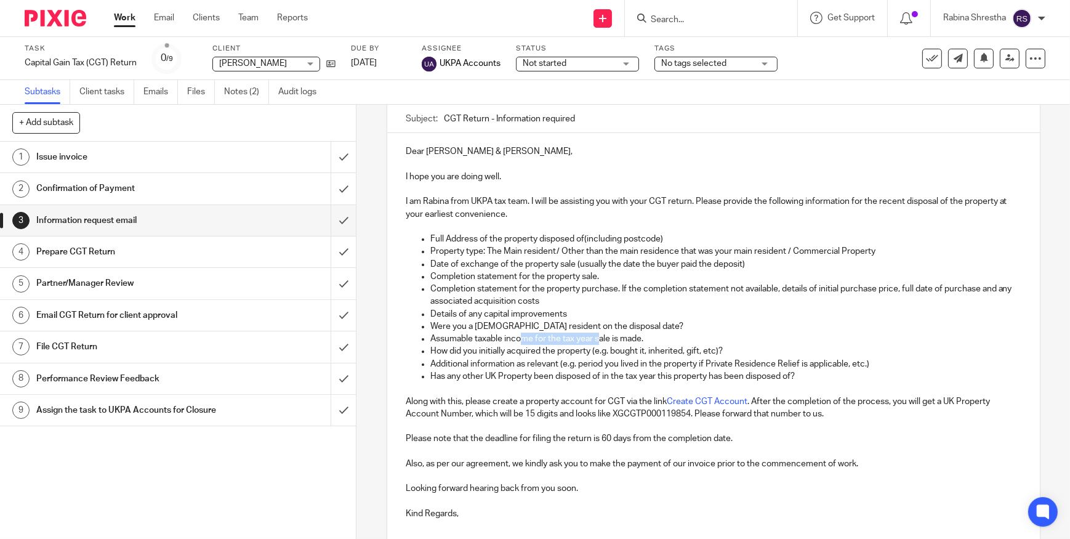
click at [595, 341] on p "Assumable taxable income for the tax year sale is made." at bounding box center [726, 339] width 591 height 12
drag, startPoint x: 596, startPoint y: 342, endPoint x: 645, endPoint y: 362, distance: 53.1
click at [597, 342] on p "Assumable taxable income for the tax year sale is made." at bounding box center [726, 339] width 591 height 12
click at [652, 362] on p "Additional information as relevant (e.g. period you lived in the property if Pr…" at bounding box center [726, 364] width 591 height 12
drag, startPoint x: 644, startPoint y: 348, endPoint x: 659, endPoint y: 348, distance: 15.4
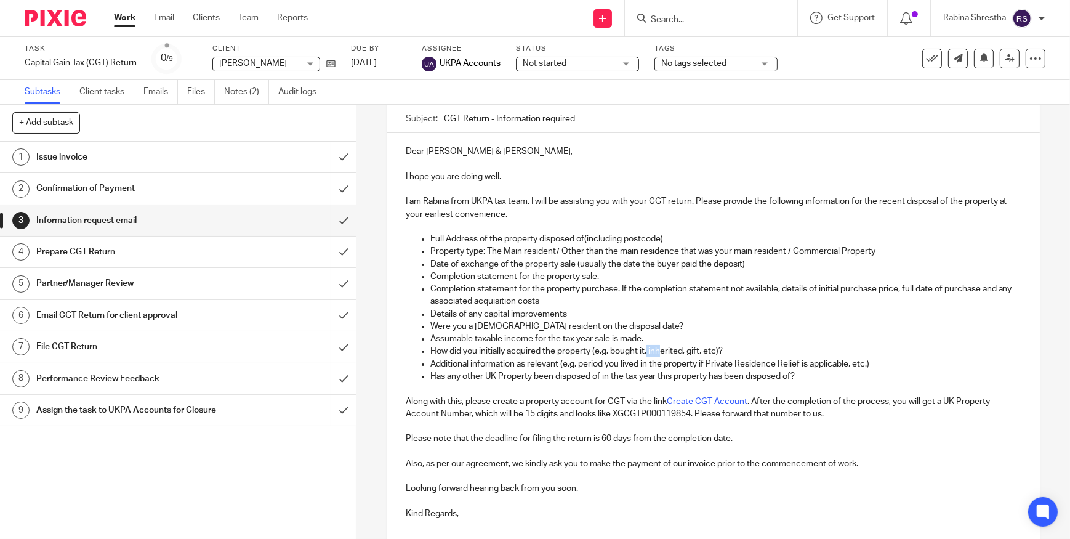
click at [659, 348] on p "How did you initially acquired the property (e.g. bought it, inherited, gift, e…" at bounding box center [726, 351] width 591 height 12
click at [660, 348] on p "How did you initially acquired the property (e.g. bought it, inherited, gift, e…" at bounding box center [726, 351] width 591 height 12
click at [500, 354] on p "How did you initially acquired the property (e.g. bought it, inherited, gift, e…" at bounding box center [726, 351] width 591 height 12
drag, startPoint x: 480, startPoint y: 352, endPoint x: 670, endPoint y: 366, distance: 190.2
click at [670, 366] on ul "Full Address of the property disposed of(including postcode) Property type: The…" at bounding box center [714, 308] width 616 height 150
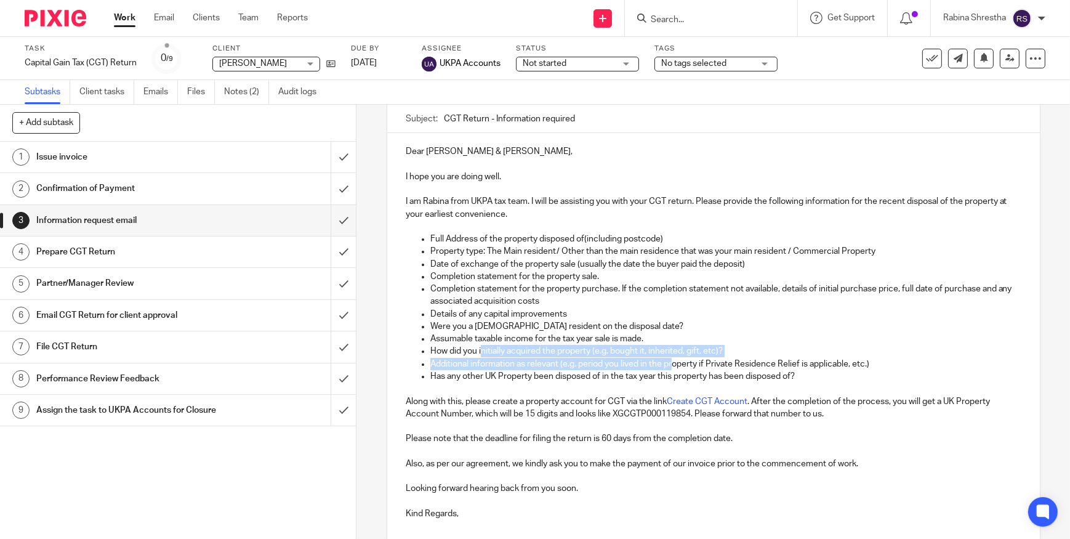
click at [666, 366] on p "Additional information as relevant (e.g. period you lived in the property if Pr…" at bounding box center [726, 364] width 591 height 12
click at [512, 380] on p "Has any other UK Property been disposed of in the tax year this property has be…" at bounding box center [726, 376] width 591 height 12
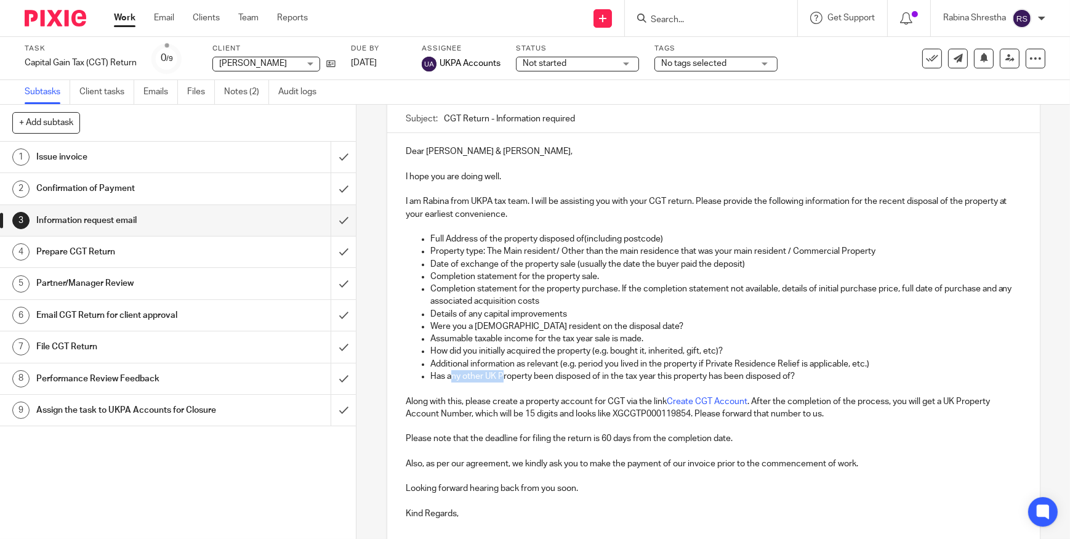
click at [499, 378] on p "Has any other UK Property been disposed of in the tax year this property has be…" at bounding box center [726, 376] width 591 height 12
drag, startPoint x: 512, startPoint y: 376, endPoint x: 546, endPoint y: 383, distance: 34.5
click at [546, 383] on div "Dear Richard & Tania, I hope you are doing well. I am Rabina from UKPA tax team…" at bounding box center [713, 331] width 653 height 396
click at [546, 384] on p at bounding box center [714, 388] width 616 height 12
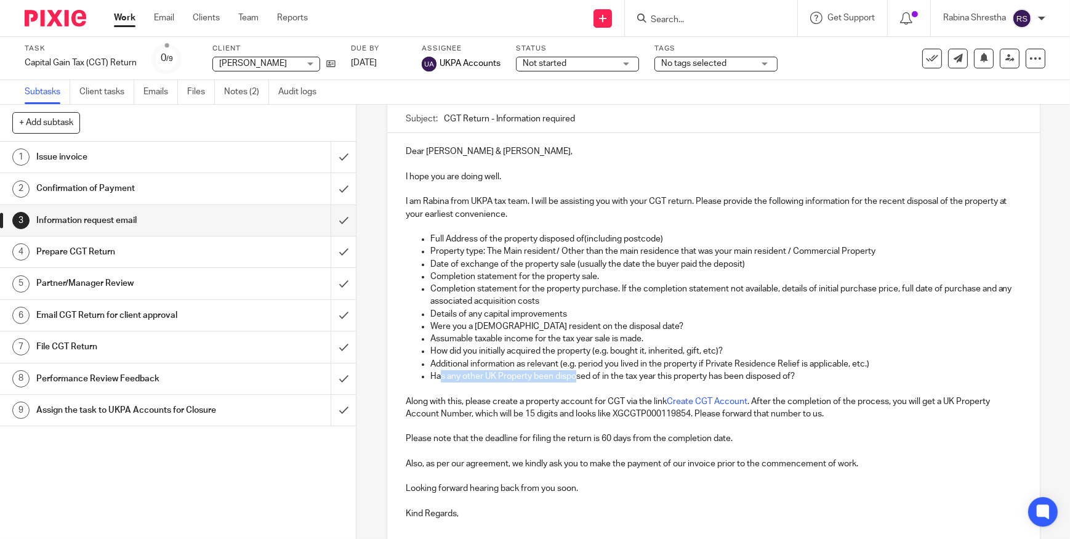
drag, startPoint x: 439, startPoint y: 376, endPoint x: 573, endPoint y: 378, distance: 134.3
click at [573, 378] on p "Has any other UK Property been disposed of in the tax year this property has be…" at bounding box center [726, 376] width 591 height 12
click at [539, 379] on p "Has any other UK Property been disposed of in the tax year this property has be…" at bounding box center [726, 376] width 591 height 12
drag, startPoint x: 628, startPoint y: 375, endPoint x: 646, endPoint y: 379, distance: 18.4
click at [646, 378] on p "Has any other UK Property been disposed of in the tax year this property has be…" at bounding box center [726, 376] width 591 height 12
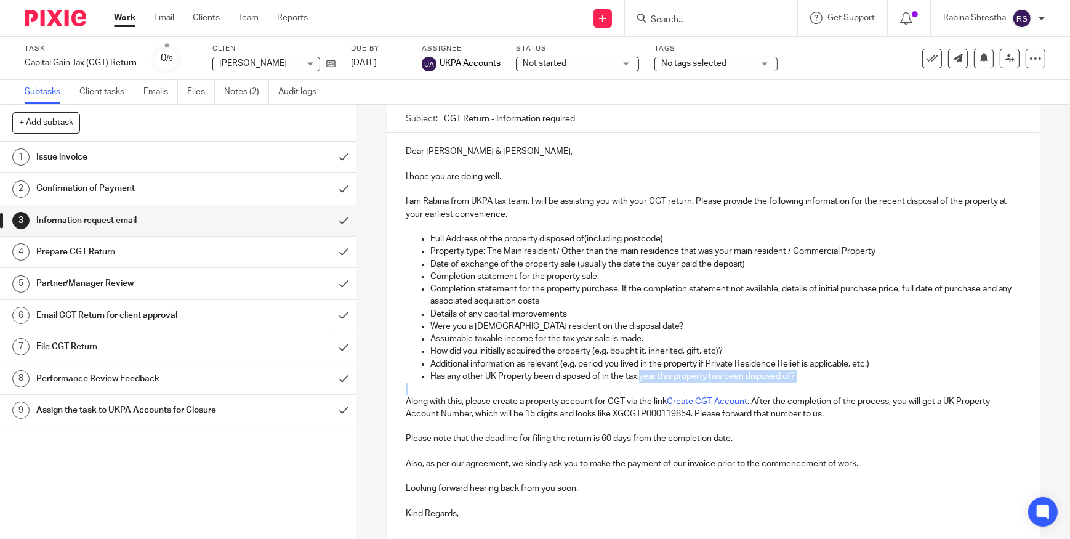
click at [640, 381] on div "Dear Richard & Tania, I hope you are doing well. I am Rabina from UKPA tax team…" at bounding box center [713, 331] width 653 height 396
drag, startPoint x: 726, startPoint y: 347, endPoint x: 427, endPoint y: 350, distance: 299.4
click at [431, 350] on p "How did you initially acquired the property (e.g. bought it, inherited, gift, e…" at bounding box center [726, 351] width 591 height 12
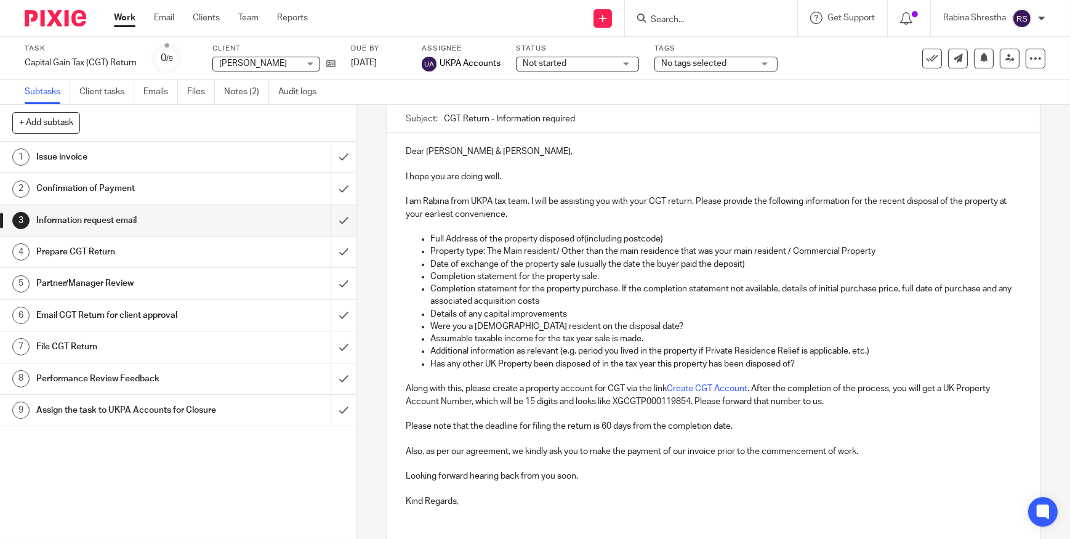
click at [599, 278] on p "Completion statement for the property sale." at bounding box center [726, 276] width 591 height 12
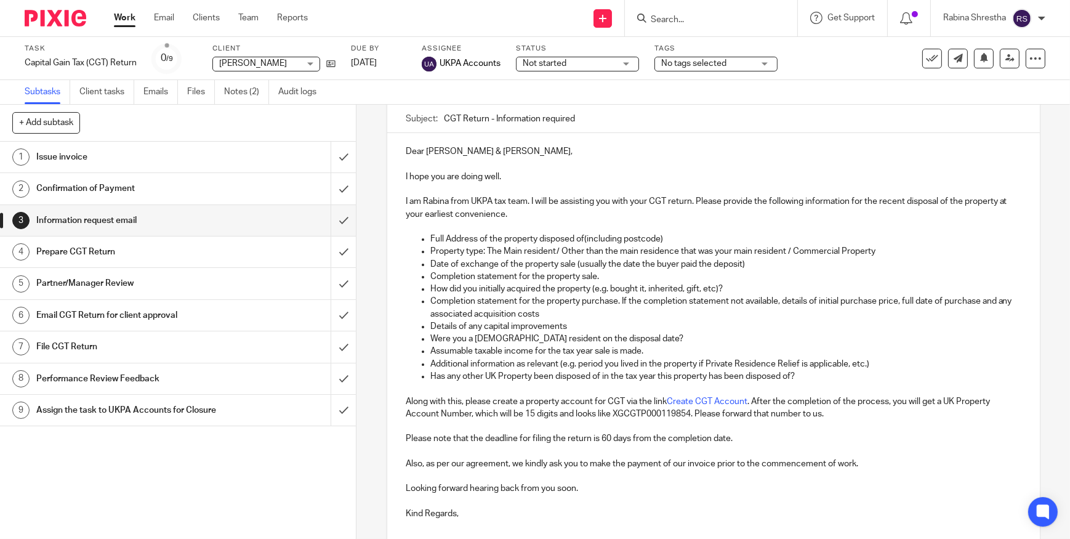
scroll to position [168, 0]
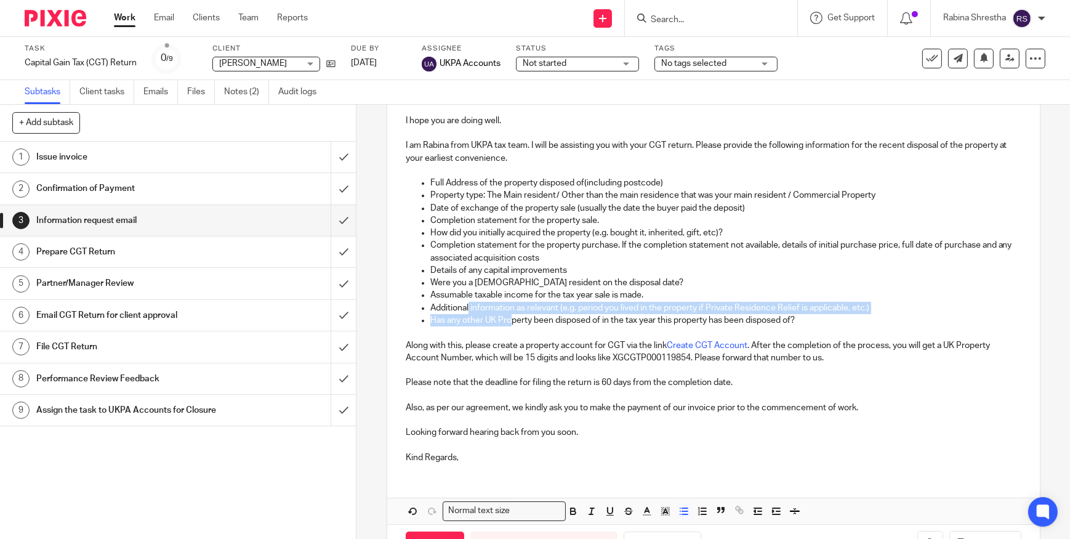
click at [506, 315] on ul "Full Address of the property disposed of(including postcode) Property type: The…" at bounding box center [714, 252] width 616 height 150
click at [507, 315] on p "Has any other UK Property been disposed of in the tax year this property has be…" at bounding box center [726, 320] width 591 height 12
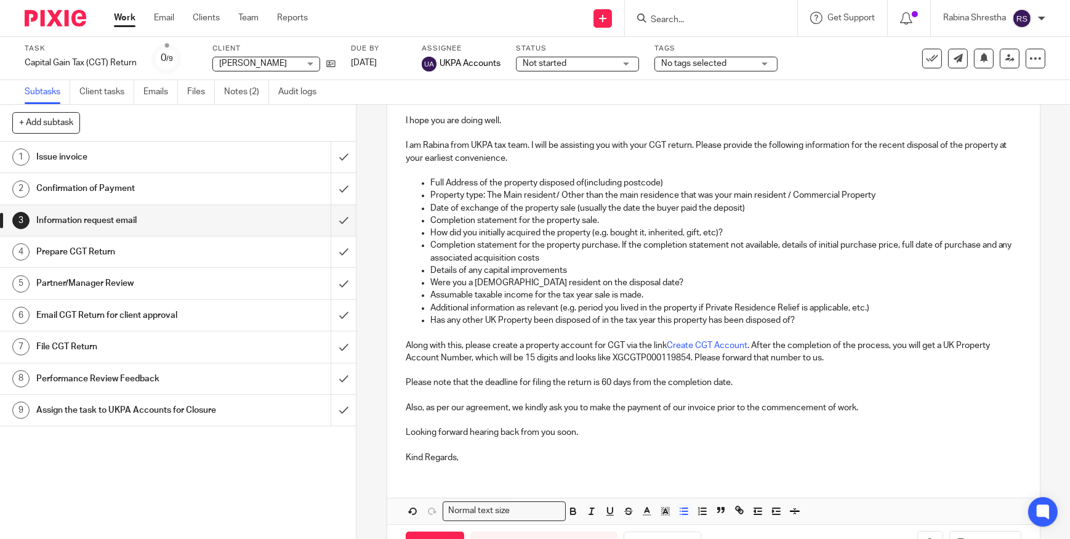
click at [536, 314] on p "Has any other UK Property been disposed of in the tax year this property has be…" at bounding box center [726, 320] width 591 height 12
click at [876, 302] on p "Additional information as relevant (e.g. period you lived in the property if Pr…" at bounding box center [726, 308] width 591 height 12
click at [443, 404] on p "Also, as per our agreement, we kindly ask you to make the payment of our invoic…" at bounding box center [714, 408] width 616 height 12
drag, startPoint x: 426, startPoint y: 405, endPoint x: 493, endPoint y: 411, distance: 66.9
click at [492, 411] on p "Also, as per our agreement, we kindly ask you to make the payment of our invoic…" at bounding box center [714, 408] width 616 height 12
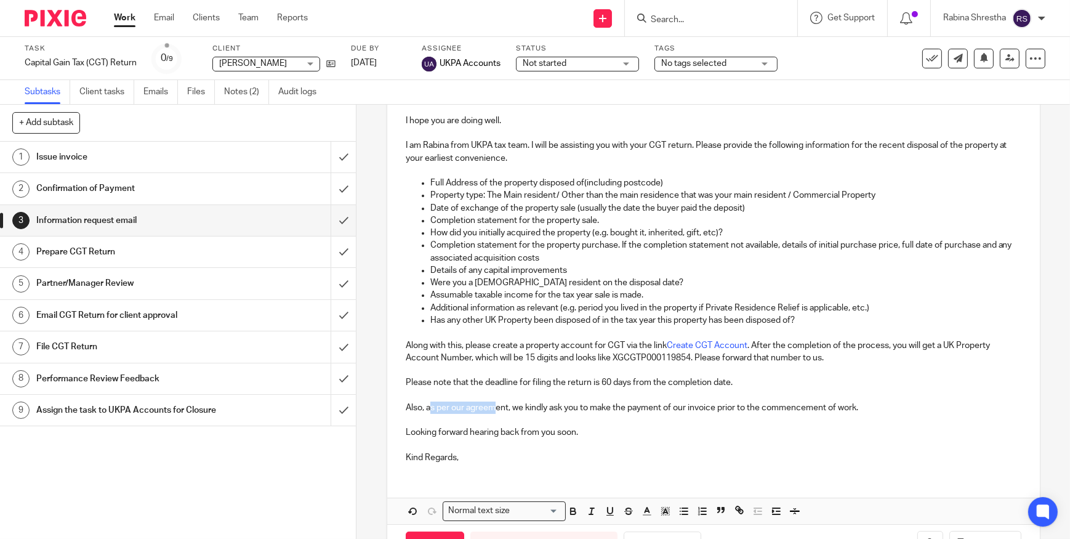
click at [493, 411] on p "Also, as per our agreement, we kindly ask you to make the payment of our invoic…" at bounding box center [714, 408] width 616 height 12
drag, startPoint x: 511, startPoint y: 407, endPoint x: 580, endPoint y: 413, distance: 68.6
click at [580, 412] on p "Also, as per our agreement, we kindly ask you to make the payment of our invoic…" at bounding box center [714, 408] width 616 height 12
click at [612, 418] on p at bounding box center [714, 420] width 616 height 12
click at [605, 443] on p at bounding box center [714, 445] width 616 height 12
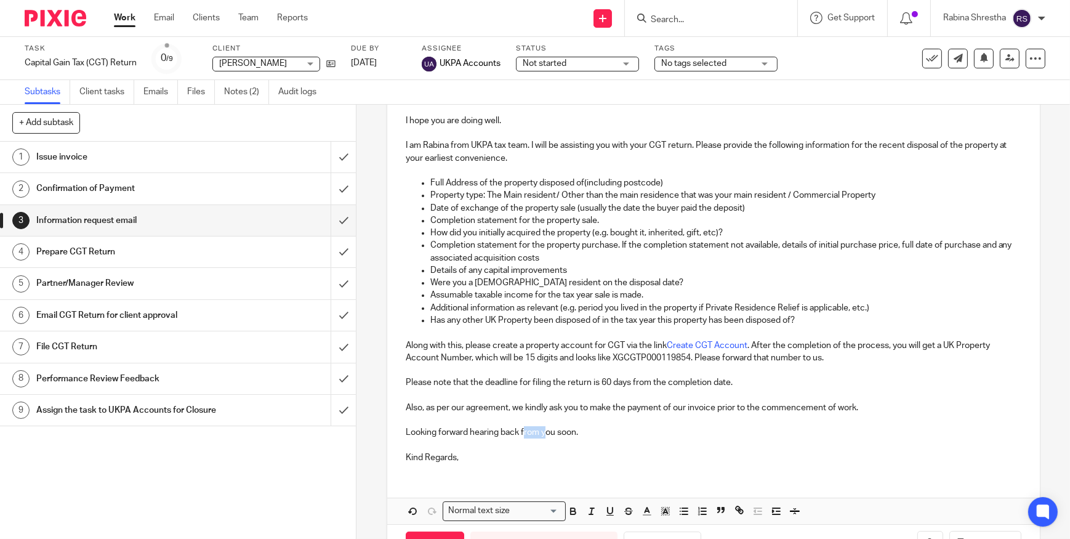
drag, startPoint x: 523, startPoint y: 426, endPoint x: 543, endPoint y: 434, distance: 21.8
click at [543, 434] on p "Looking forward hearing back from you soon." at bounding box center [714, 432] width 616 height 12
click at [627, 427] on p "Looking forward hearing back from you soon." at bounding box center [714, 432] width 616 height 12
click at [468, 433] on p "Looking forward hearing back from you soon." at bounding box center [714, 432] width 616 height 12
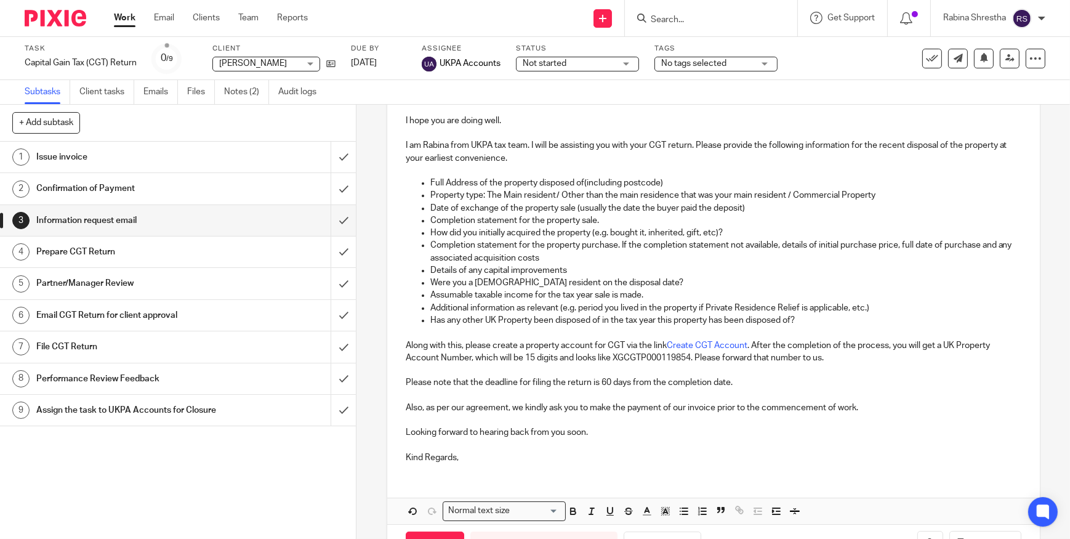
click at [670, 407] on p "Also, as per our agreement, we kindly ask you to make the payment of our invoic…" at bounding box center [714, 408] width 616 height 12
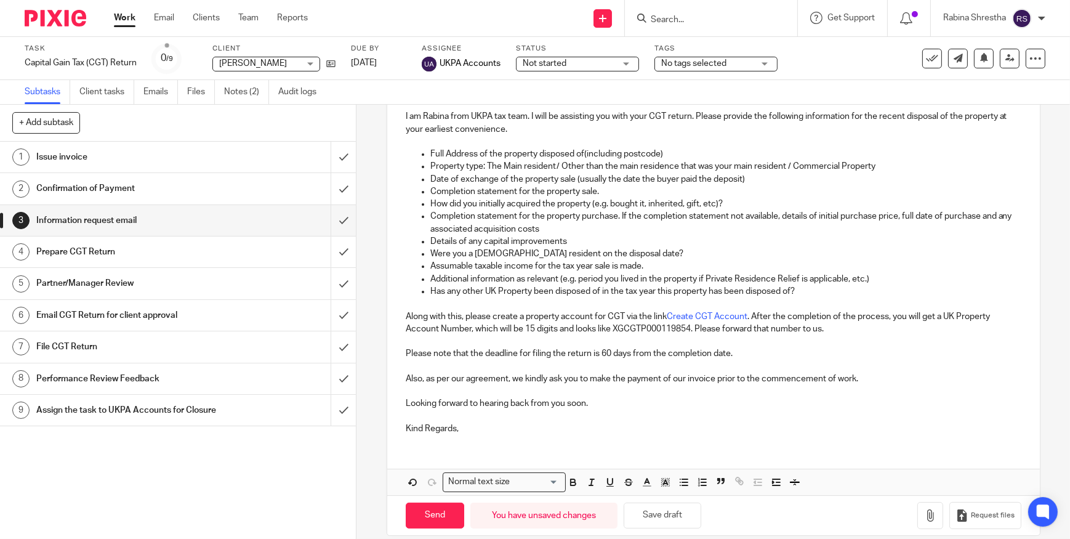
scroll to position [211, 0]
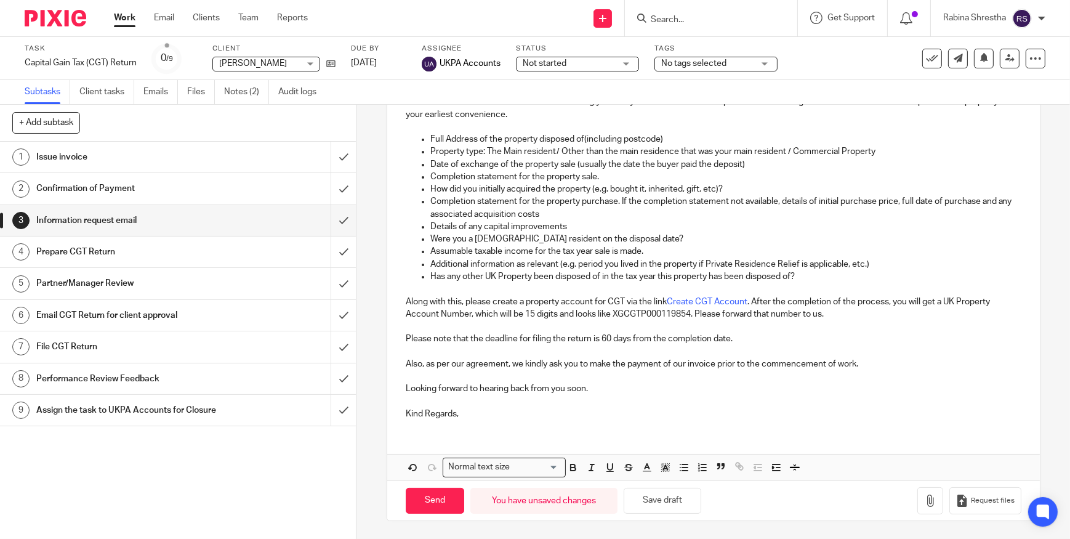
drag, startPoint x: 439, startPoint y: 424, endPoint x: 460, endPoint y: 419, distance: 21.4
click at [440, 424] on div "Dear Richard & Tania, I hope you are doing well. I am Rabina from UKPA tax team…" at bounding box center [713, 231] width 653 height 396
click at [480, 411] on p "Kind Regards," at bounding box center [714, 414] width 616 height 12
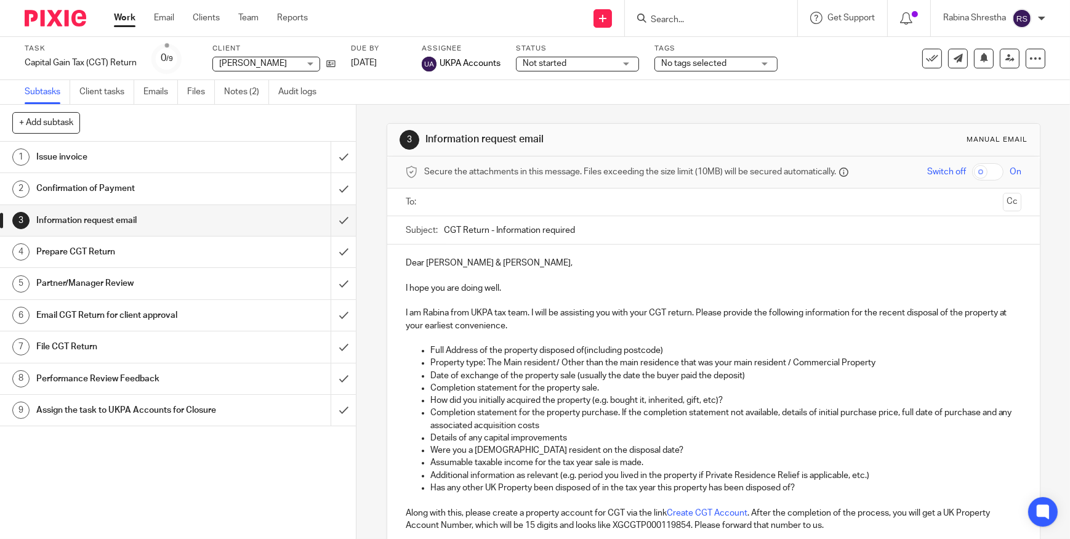
scroll to position [0, 0]
click at [451, 197] on input "text" at bounding box center [714, 202] width 570 height 14
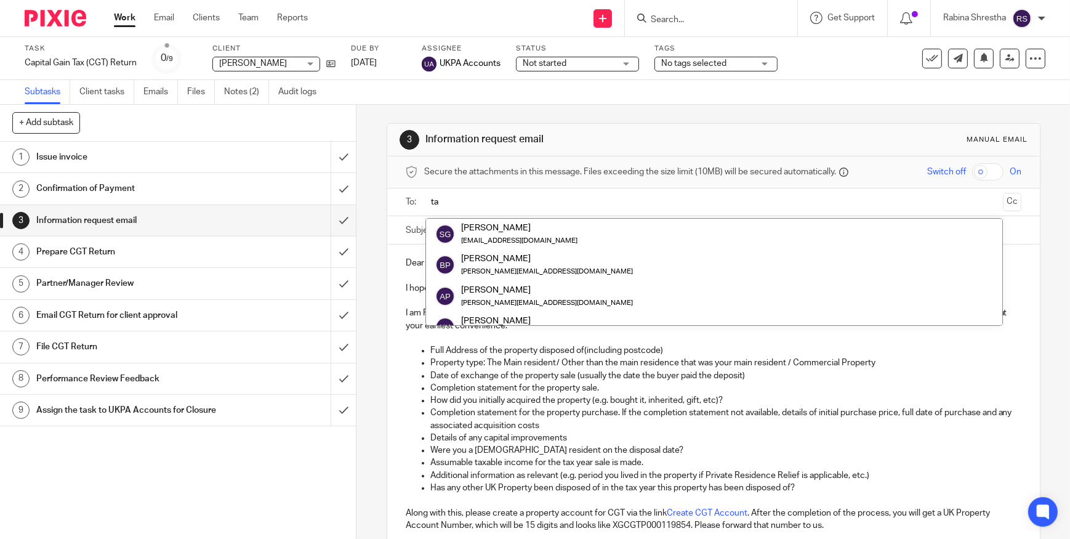
type input "t"
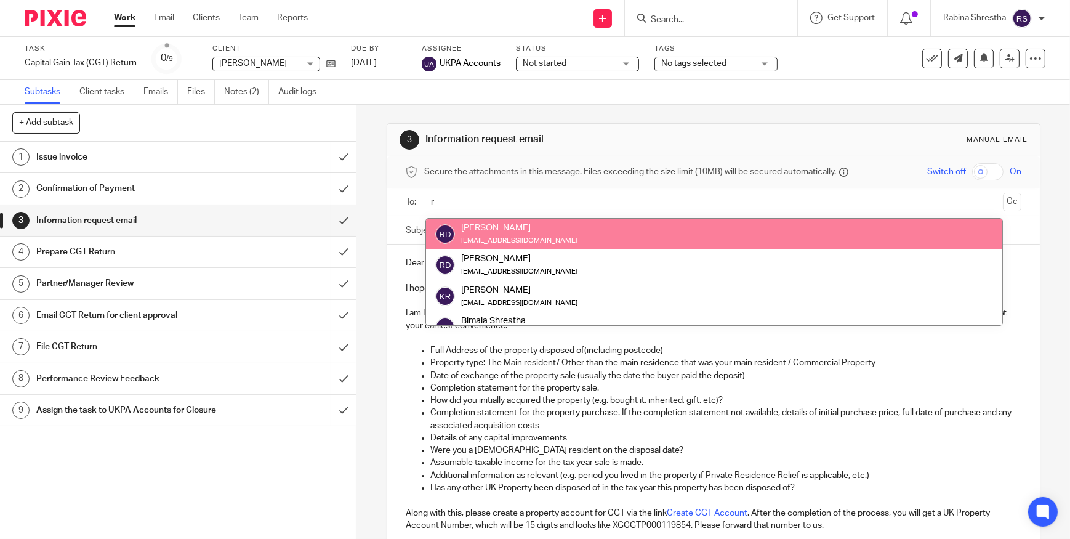
type input "r"
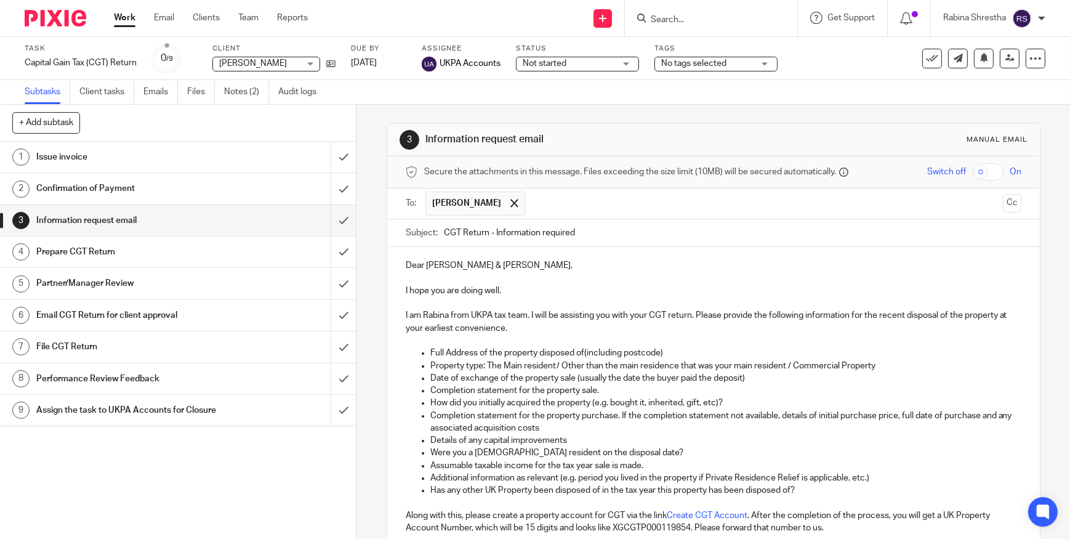
click at [564, 211] on input "text" at bounding box center [765, 204] width 466 height 24
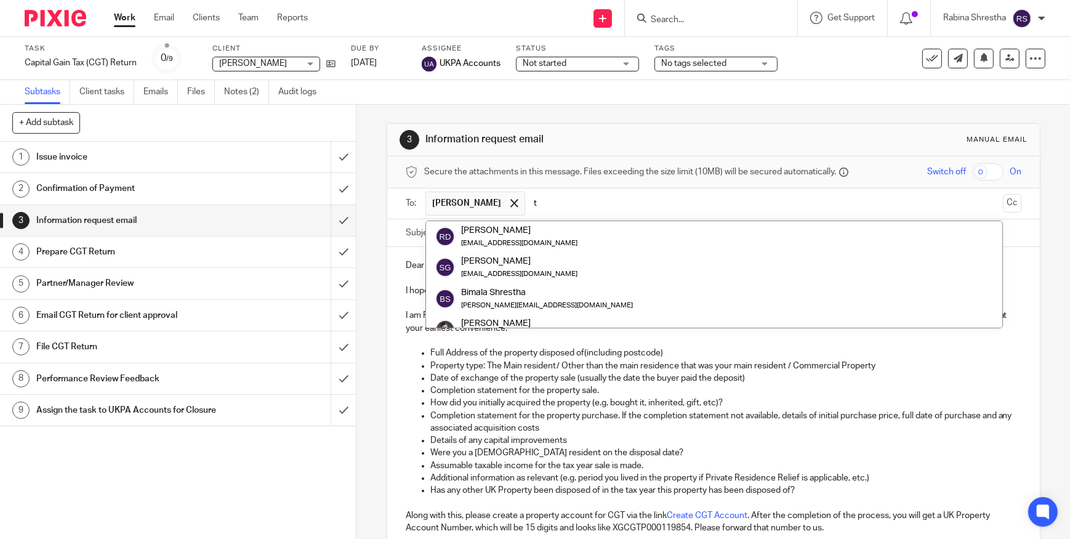
type input "t"
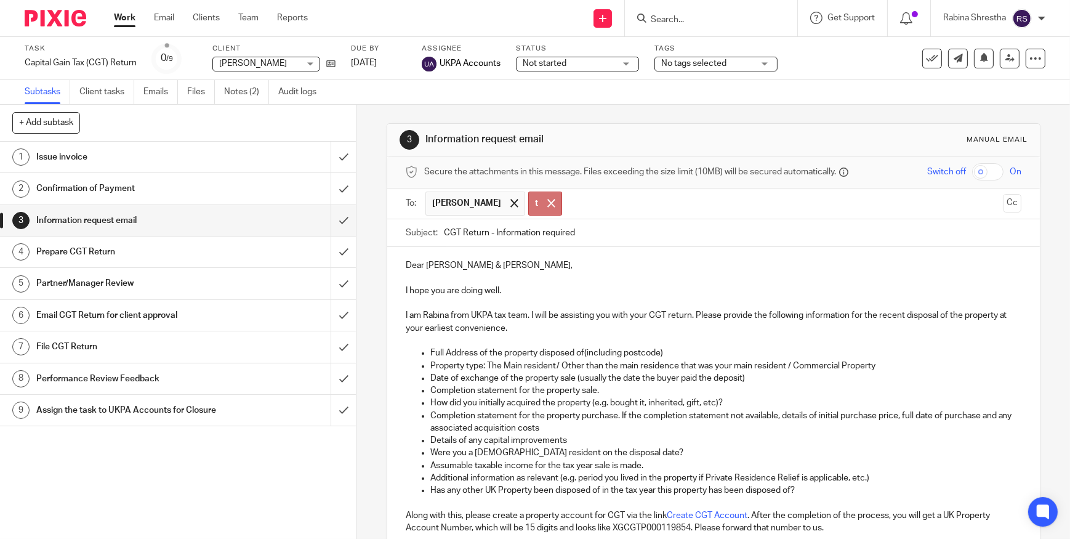
click at [700, 28] on div at bounding box center [711, 18] width 172 height 36
click at [696, 18] on input "Search" at bounding box center [705, 20] width 111 height 11
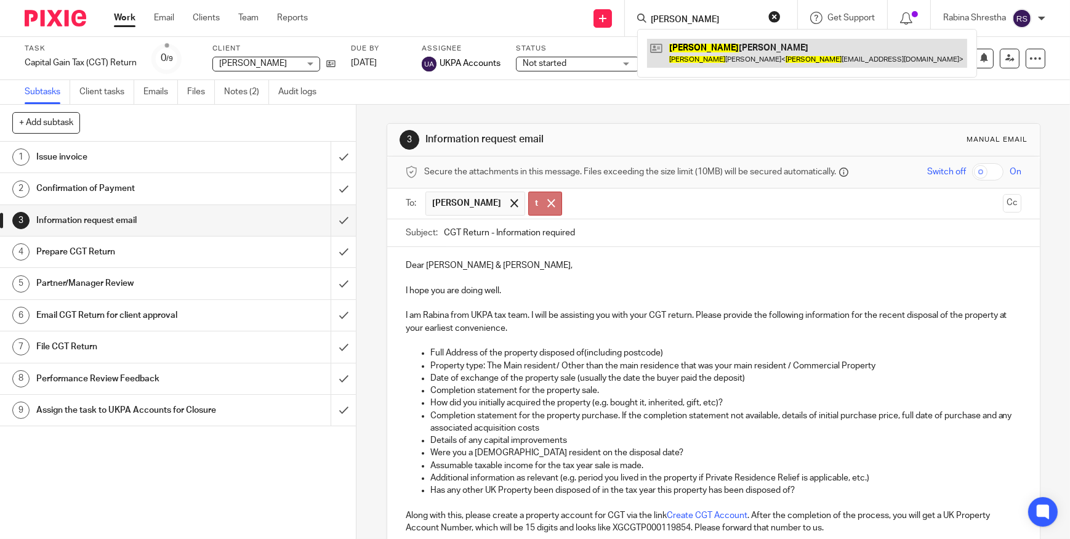
type input "tania"
click at [719, 57] on link at bounding box center [807, 53] width 320 height 28
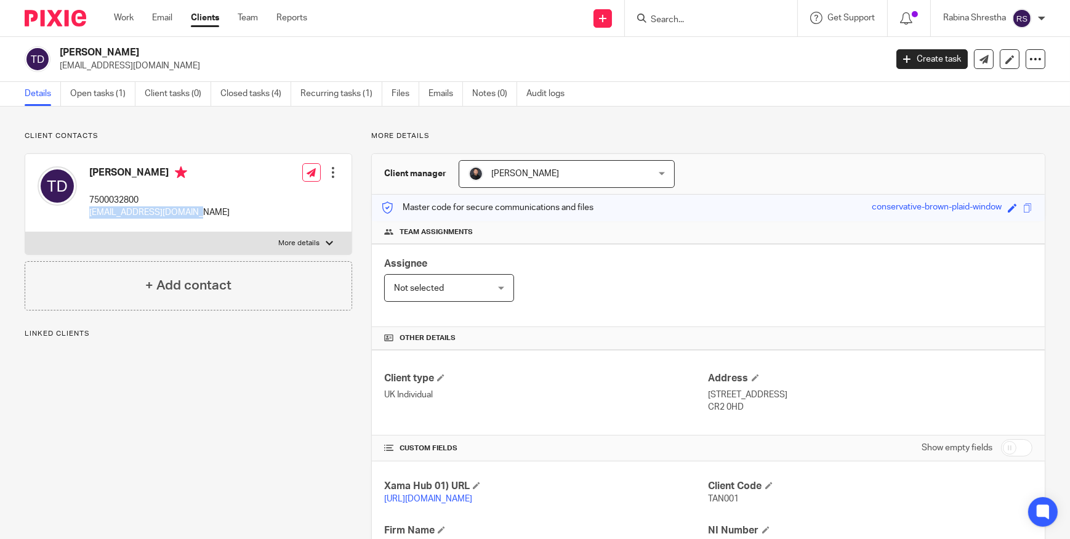
drag, startPoint x: 189, startPoint y: 214, endPoint x: 86, endPoint y: 216, distance: 103.5
click at [86, 216] on div "Tania Claire Dupoy 7500032800 tanialenzan@hotmail.com" at bounding box center [134, 192] width 192 height 65
copy p "[EMAIL_ADDRESS][DOMAIN_NAME]"
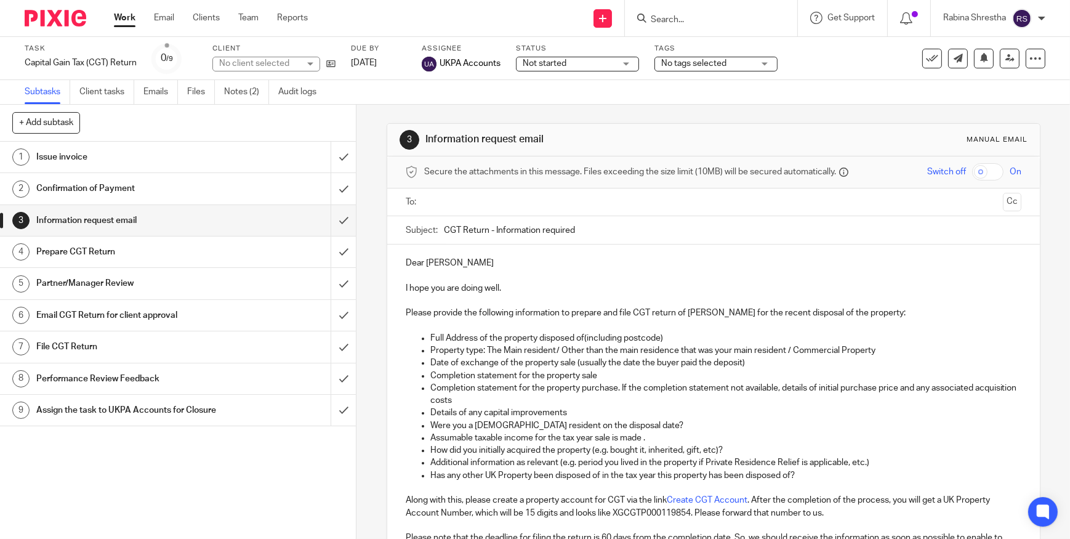
click at [435, 205] on input "text" at bounding box center [714, 202] width 570 height 14
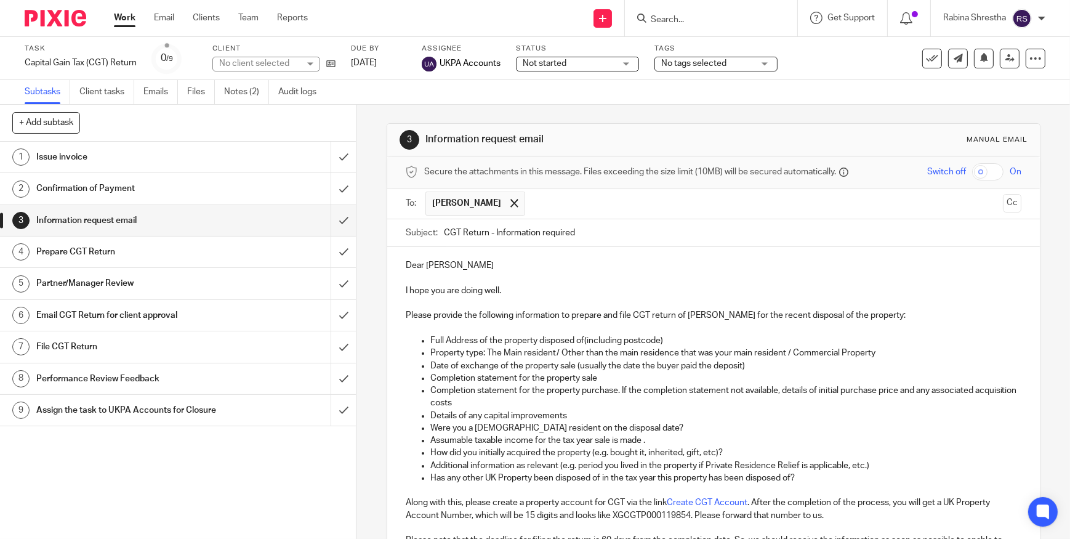
click at [575, 204] on input "text" at bounding box center [765, 204] width 466 height 24
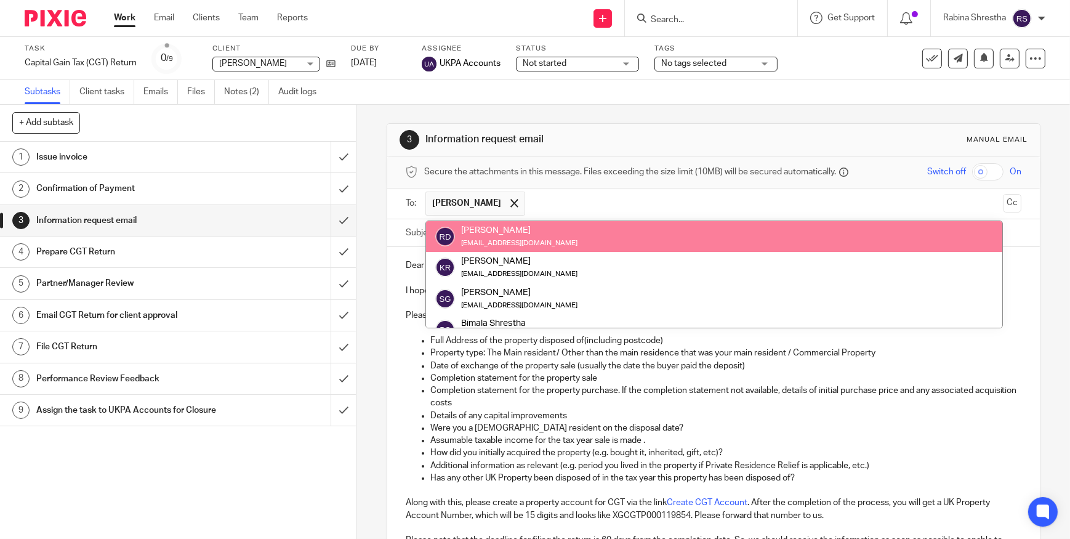
paste input "[EMAIL_ADDRESS][DOMAIN_NAME]"
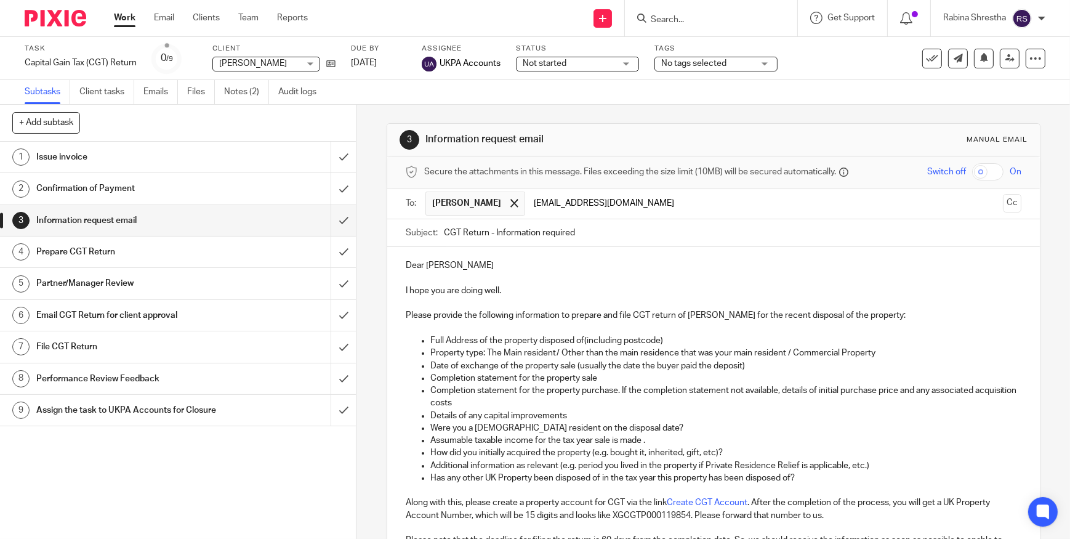
click at [572, 198] on input "[EMAIL_ADDRESS][DOMAIN_NAME]" at bounding box center [765, 204] width 466 height 24
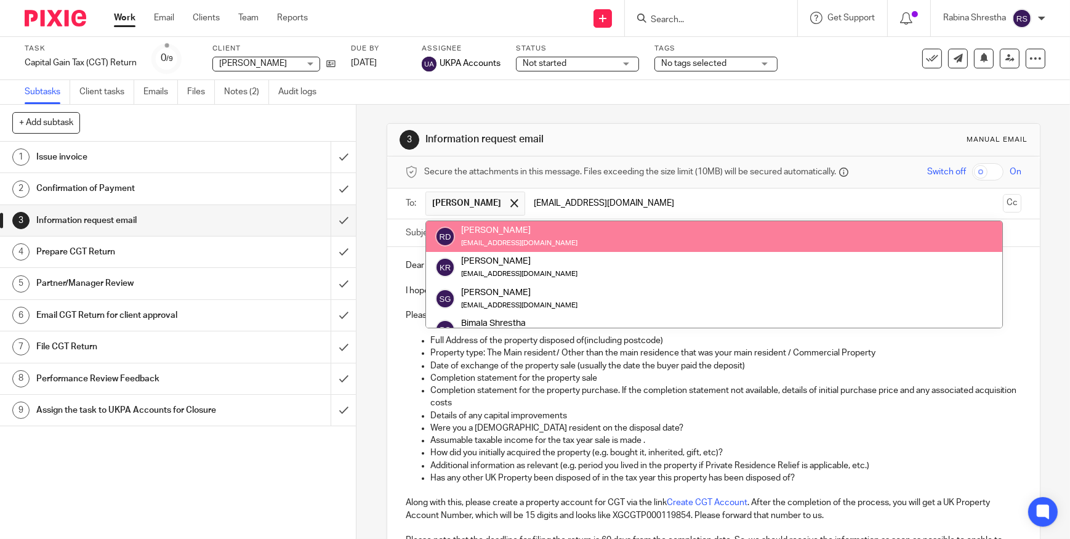
click at [627, 202] on input "[EMAIL_ADDRESS][DOMAIN_NAME]" at bounding box center [765, 204] width 466 height 24
drag, startPoint x: 641, startPoint y: 203, endPoint x: 536, endPoint y: 204, distance: 104.7
click at [536, 204] on input "[EMAIL_ADDRESS][DOMAIN_NAME]" at bounding box center [765, 204] width 466 height 24
click at [560, 208] on input "[EMAIL_ADDRESS][DOMAIN_NAME]" at bounding box center [765, 204] width 466 height 24
click at [571, 203] on input "[EMAIL_ADDRESS][DOMAIN_NAME]" at bounding box center [765, 204] width 466 height 24
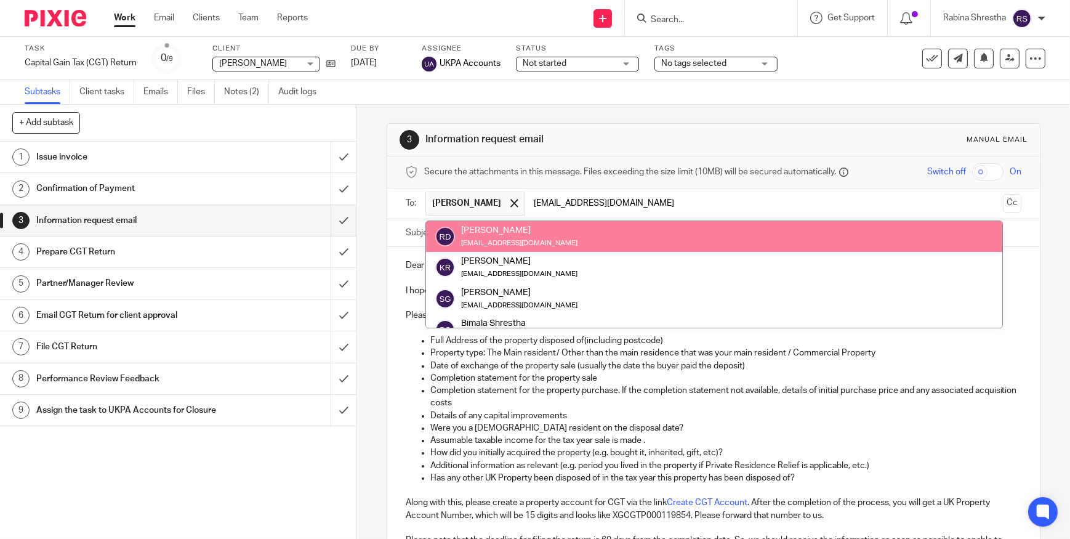
click at [686, 201] on input "[EMAIL_ADDRESS][DOMAIN_NAME]" at bounding box center [765, 204] width 466 height 24
click at [552, 200] on input "[EMAIL_ADDRESS][DOMAIN_NAME]" at bounding box center [765, 204] width 466 height 24
type input "[EMAIL_ADDRESS][DOMAIN_NAME]"
click at [535, 202] on ul "Richard Paul Dupoy tanialenzan@hotmail.com" at bounding box center [715, 203] width 578 height 30
click at [651, 196] on input "[EMAIL_ADDRESS][DOMAIN_NAME]" at bounding box center [765, 204] width 466 height 24
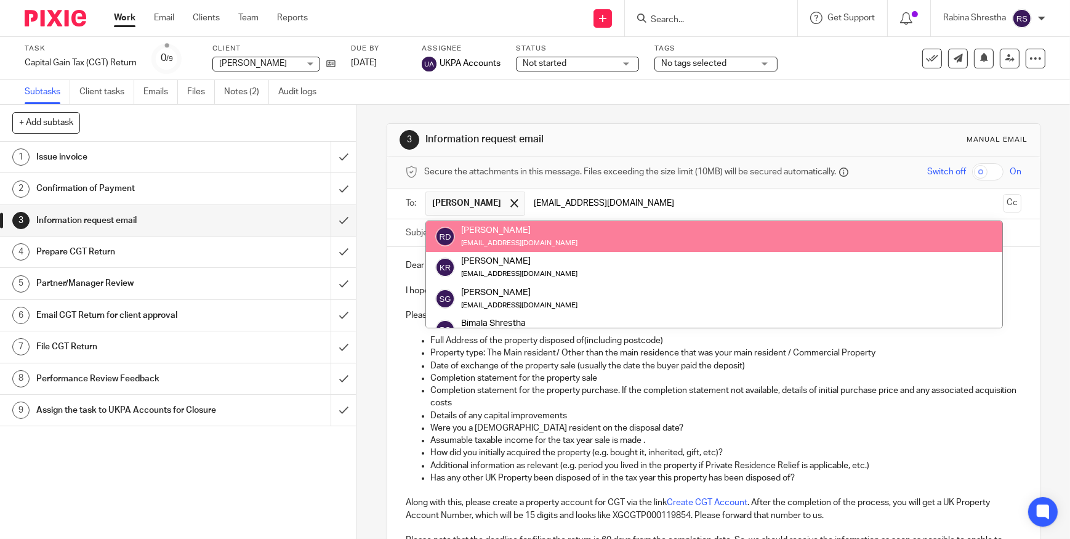
click at [670, 124] on div "3 Information request email Manual email" at bounding box center [713, 140] width 653 height 33
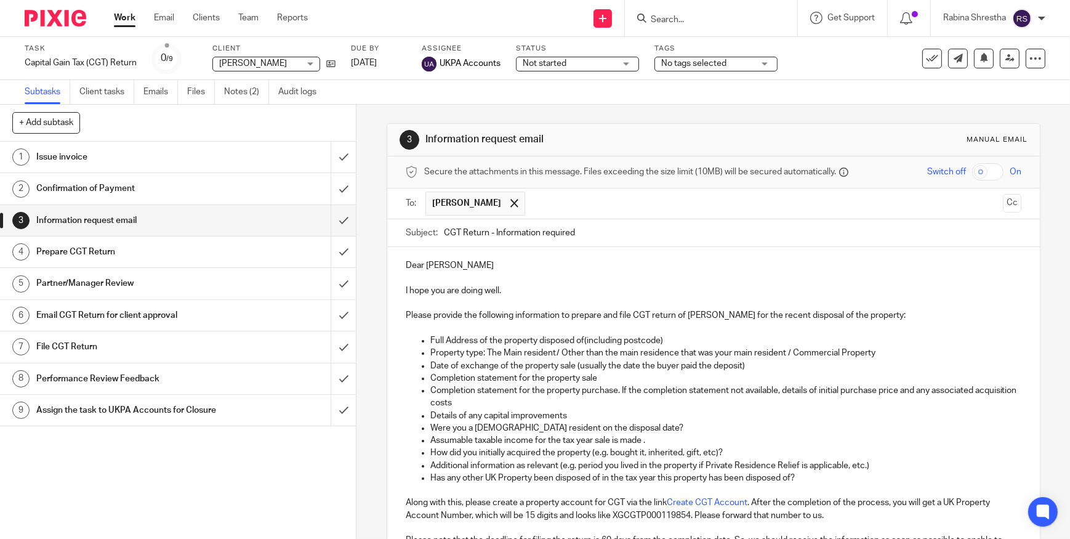
click at [548, 204] on input "text" at bounding box center [765, 204] width 466 height 24
drag, startPoint x: 604, startPoint y: 206, endPoint x: 540, endPoint y: 205, distance: 64.1
click at [540, 205] on input "tanui" at bounding box center [765, 204] width 466 height 24
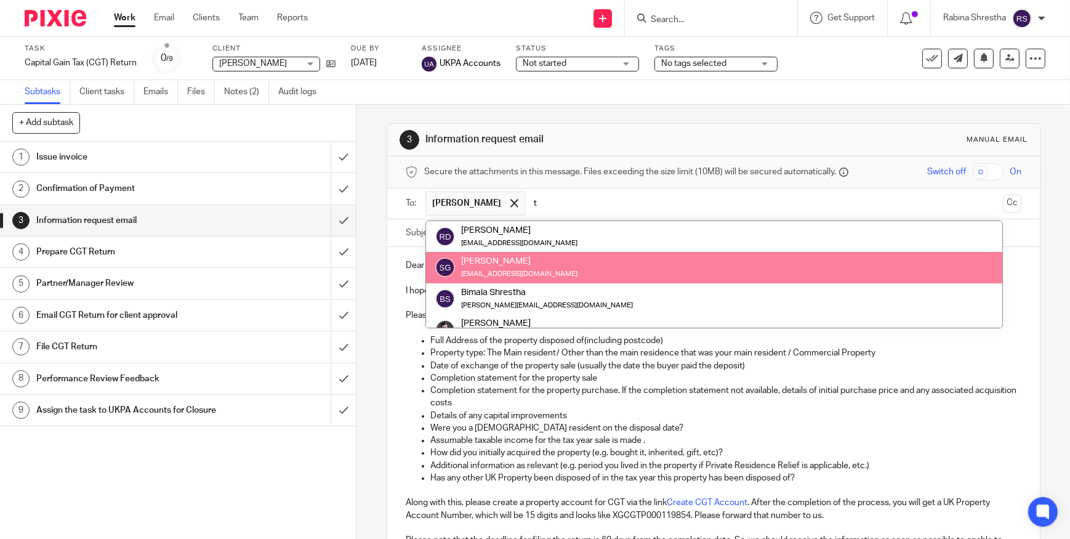
type input "t"
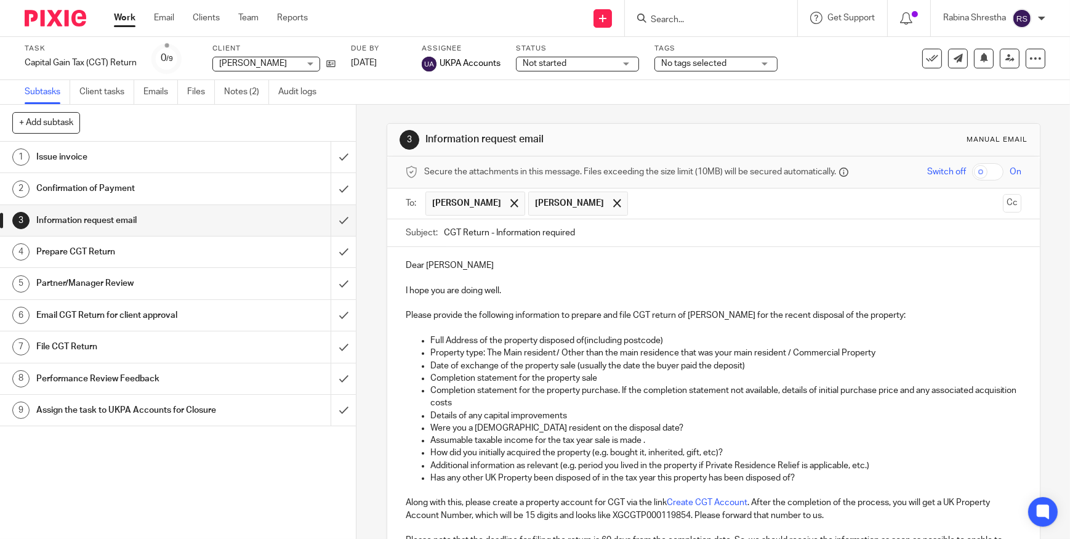
drag, startPoint x: 671, startPoint y: 519, endPoint x: 662, endPoint y: 512, distance: 11.5
click at [666, 515] on p "Along with this, please create a property account for CGT via the link Create C…" at bounding box center [714, 508] width 616 height 25
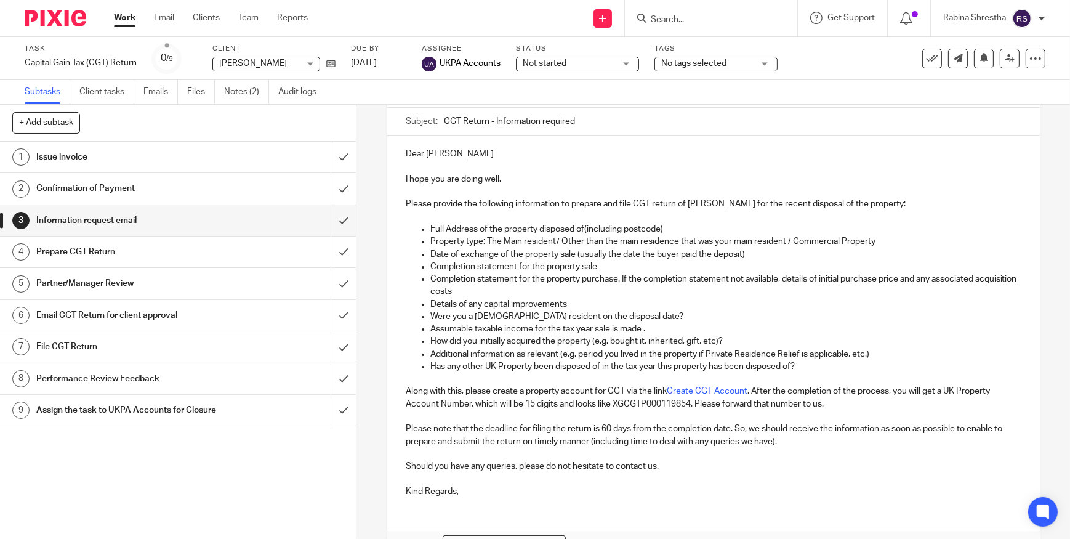
click at [517, 350] on p "Additional information as relevant (e.g. period you lived in the property if Pr…" at bounding box center [726, 354] width 591 height 12
click at [456, 466] on p "Should you have any queries, please do not hesitate to contact us." at bounding box center [714, 466] width 616 height 12
drag, startPoint x: 419, startPoint y: 464, endPoint x: 508, endPoint y: 469, distance: 88.9
click at [505, 469] on p "Should you have any queries, please do not hesitate to contact us." at bounding box center [714, 466] width 616 height 12
click at [508, 469] on p "Should you have any queries, please do not hesitate to contact us." at bounding box center [714, 466] width 616 height 12
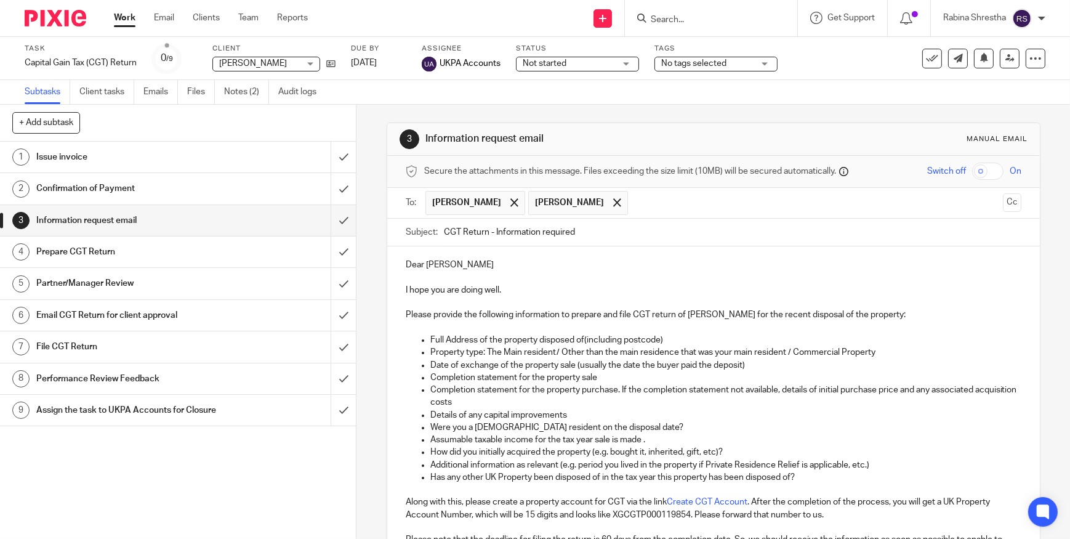
scroll to position [0, 0]
drag, startPoint x: 589, startPoint y: 240, endPoint x: 435, endPoint y: 218, distance: 155.5
click at [444, 222] on input "CGT Return - Information required" at bounding box center [733, 233] width 578 height 28
drag, startPoint x: 610, startPoint y: 204, endPoint x: 586, endPoint y: 203, distance: 24.1
click at [613, 204] on span at bounding box center [617, 203] width 8 height 8
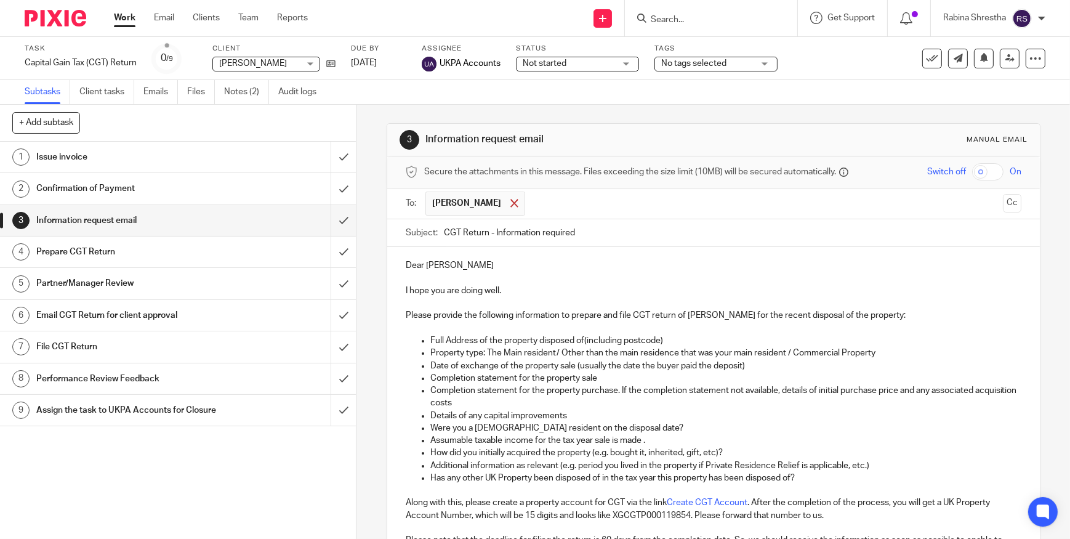
click at [520, 209] on div at bounding box center [515, 203] width 14 height 18
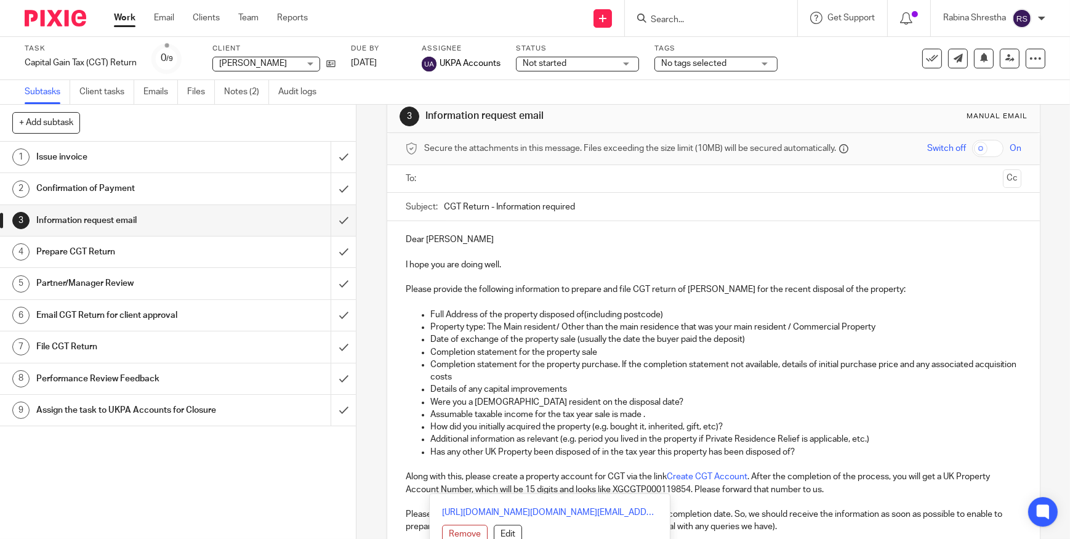
scroll to position [187, 0]
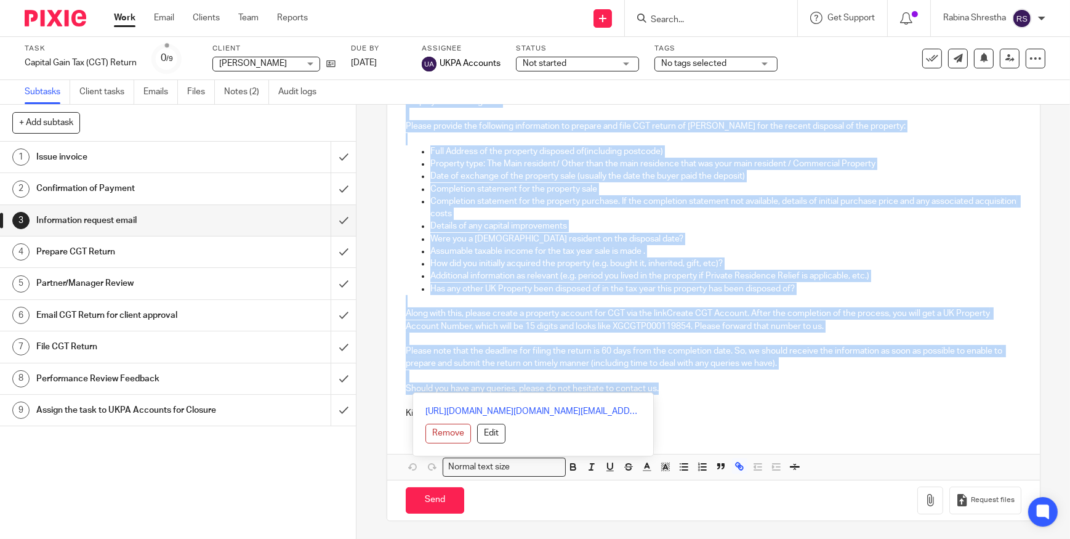
drag, startPoint x: 403, startPoint y: 264, endPoint x: 660, endPoint y: 389, distance: 285.4
click at [660, 389] on div "Dear Richard I hope you are doing well. Please provide the following informatio…" at bounding box center [713, 243] width 653 height 371
copy div "Dear Richard I hope you are doing well. Please provide the following informatio…"
click at [719, 19] on input "Search" at bounding box center [705, 20] width 111 height 11
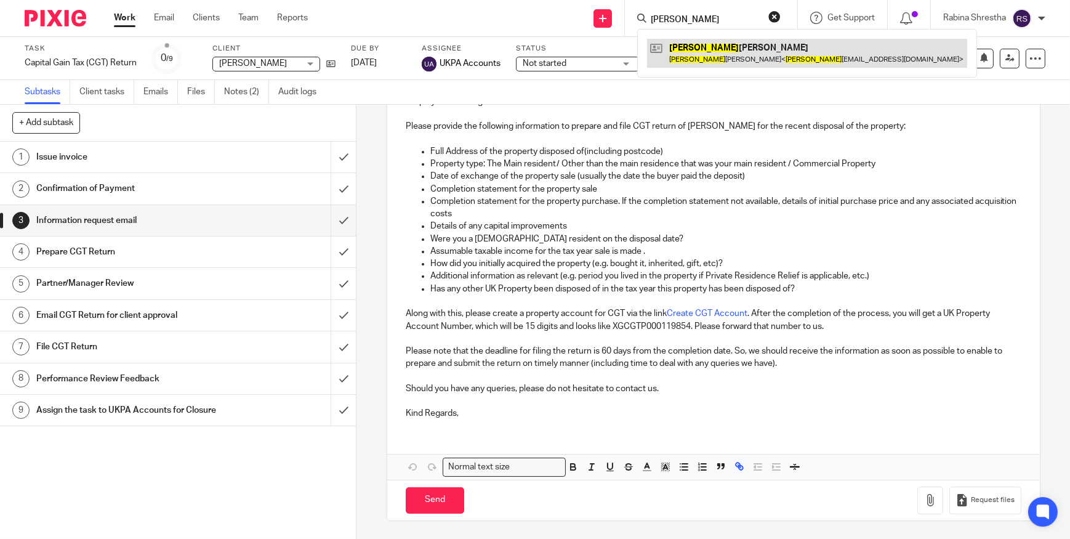
type input "tania"
click at [745, 46] on link at bounding box center [807, 53] width 320 height 28
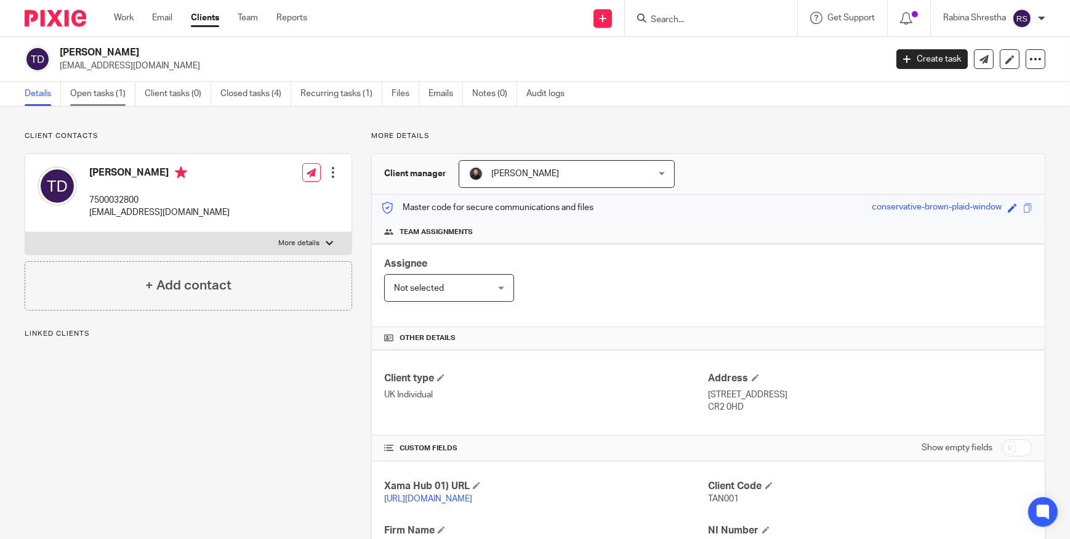
click at [112, 93] on link "Open tasks (1)" at bounding box center [102, 94] width 65 height 24
